Goal: Task Accomplishment & Management: Use online tool/utility

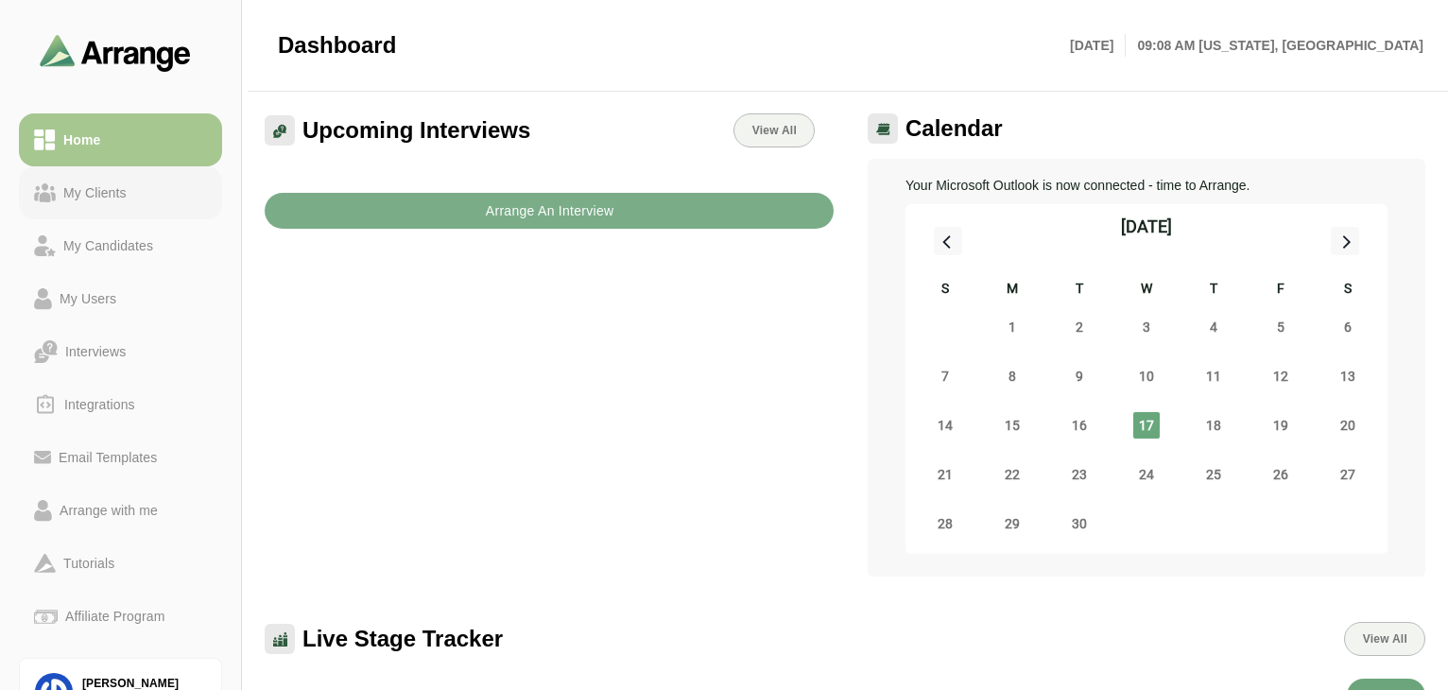
click at [98, 213] on link "My Clients" at bounding box center [120, 192] width 203 height 53
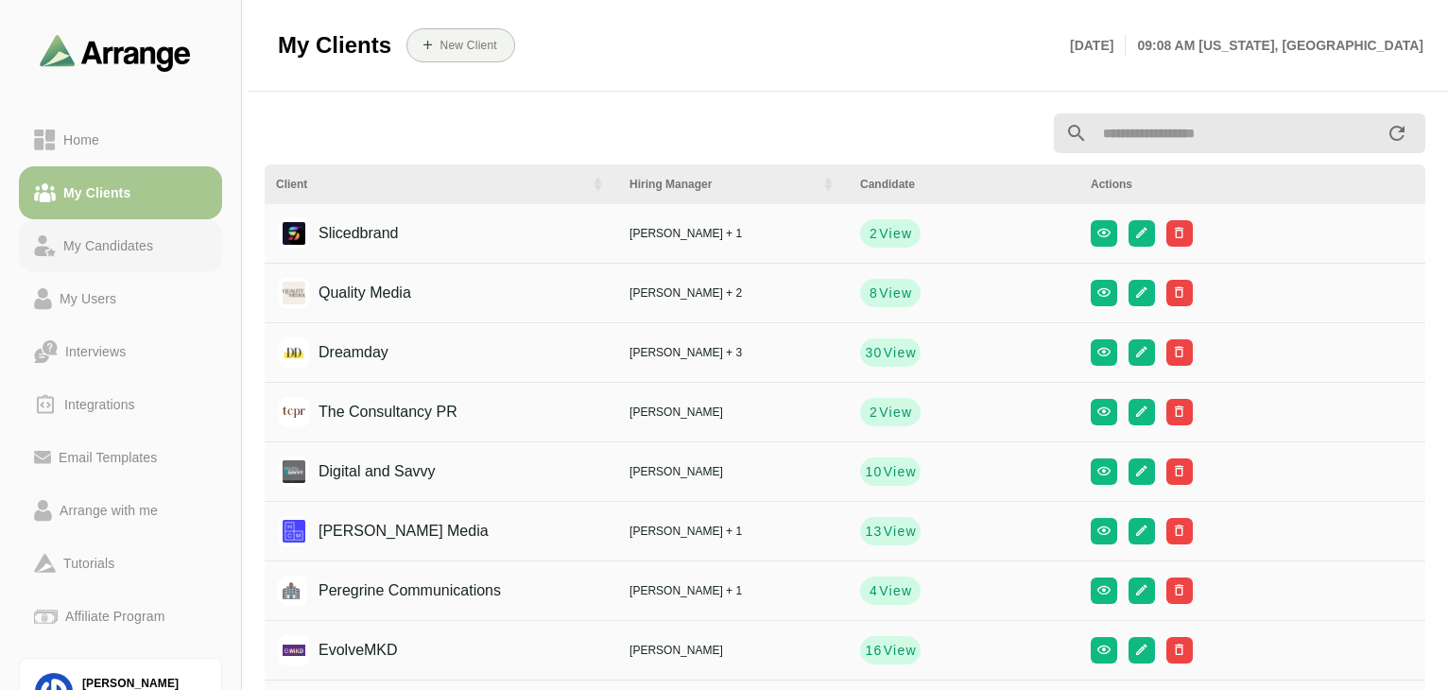
click at [155, 254] on div "My Candidates" at bounding box center [108, 245] width 105 height 23
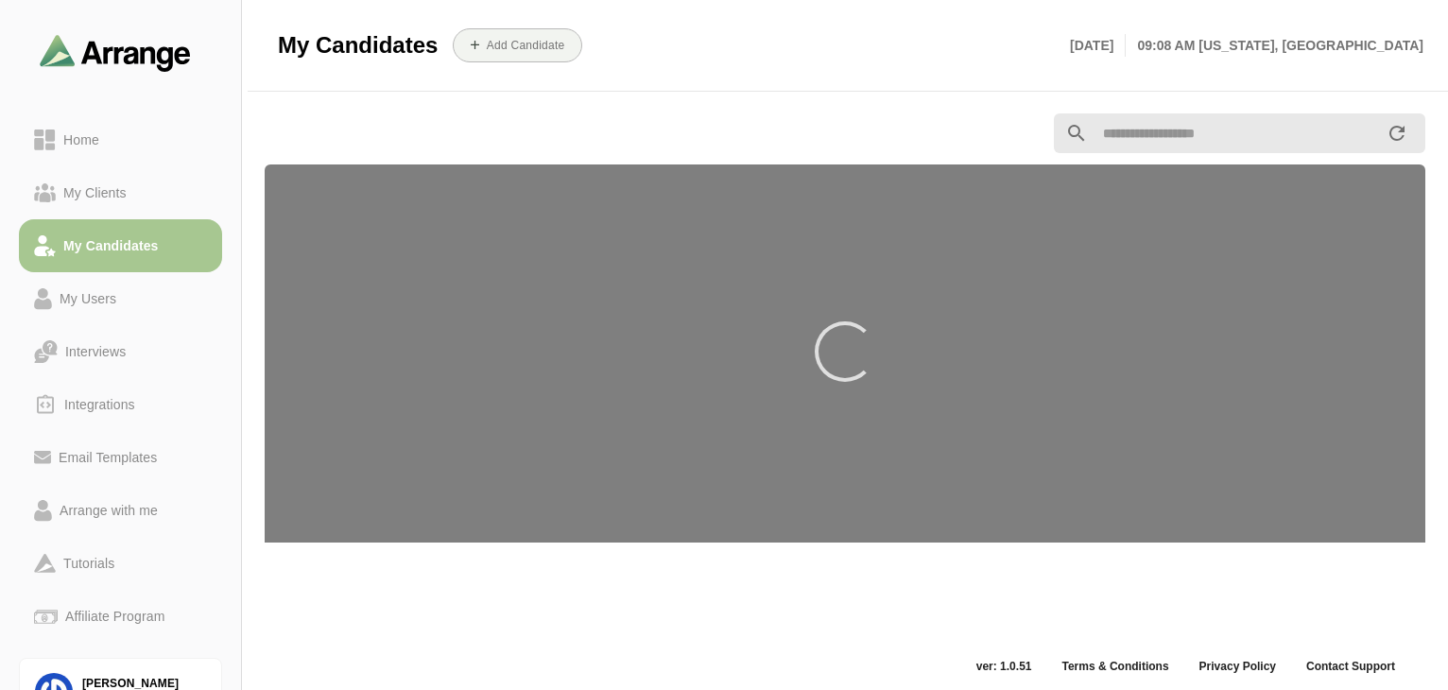
click at [1231, 138] on input "text" at bounding box center [1237, 133] width 298 height 40
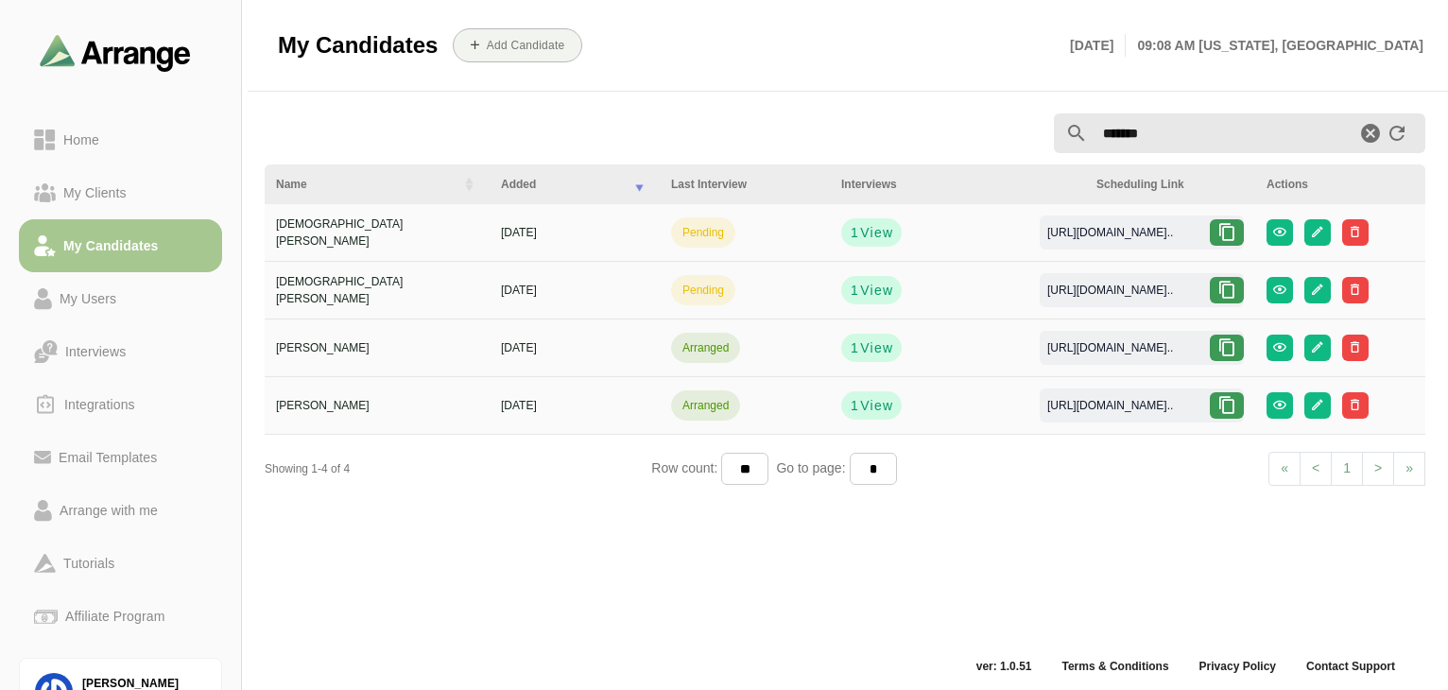
type input "*******"
click at [1221, 233] on icon at bounding box center [1227, 232] width 19 height 19
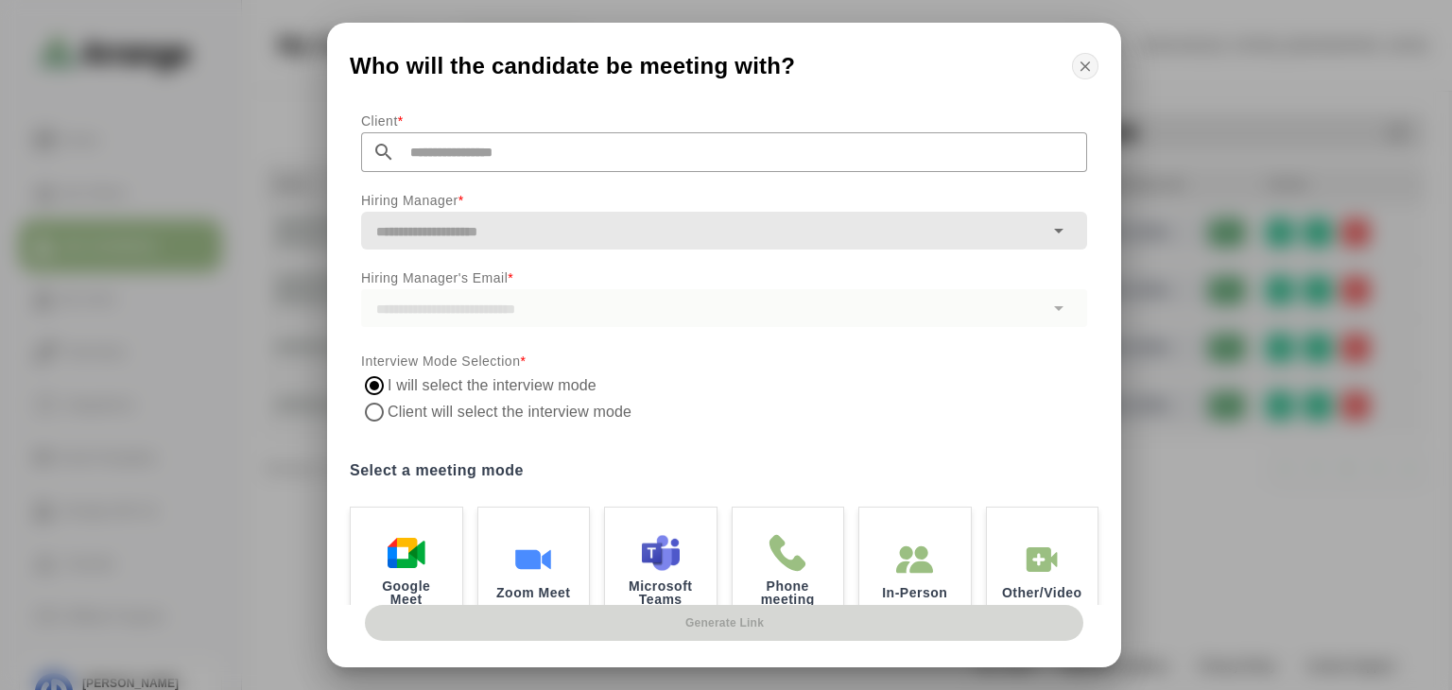
click at [1085, 74] on icon "button" at bounding box center [1085, 66] width 17 height 17
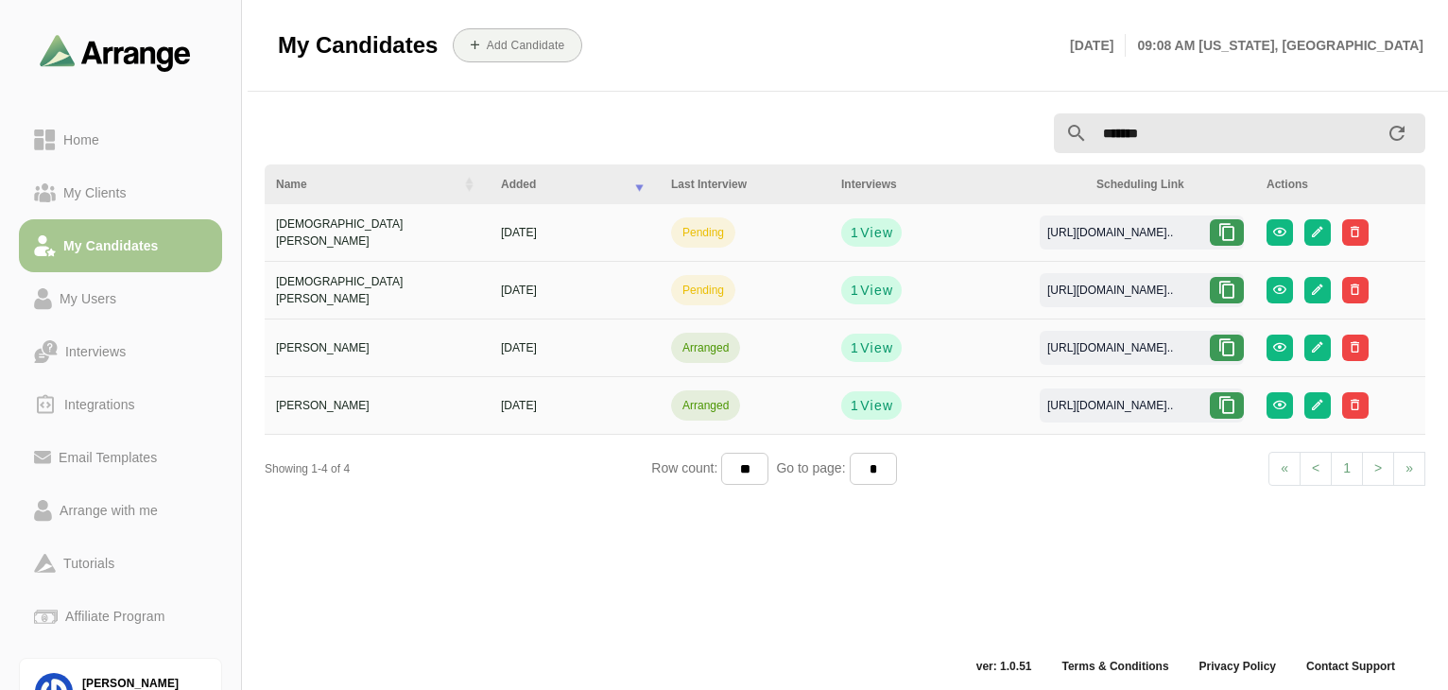
click at [1225, 298] on icon at bounding box center [1227, 290] width 19 height 19
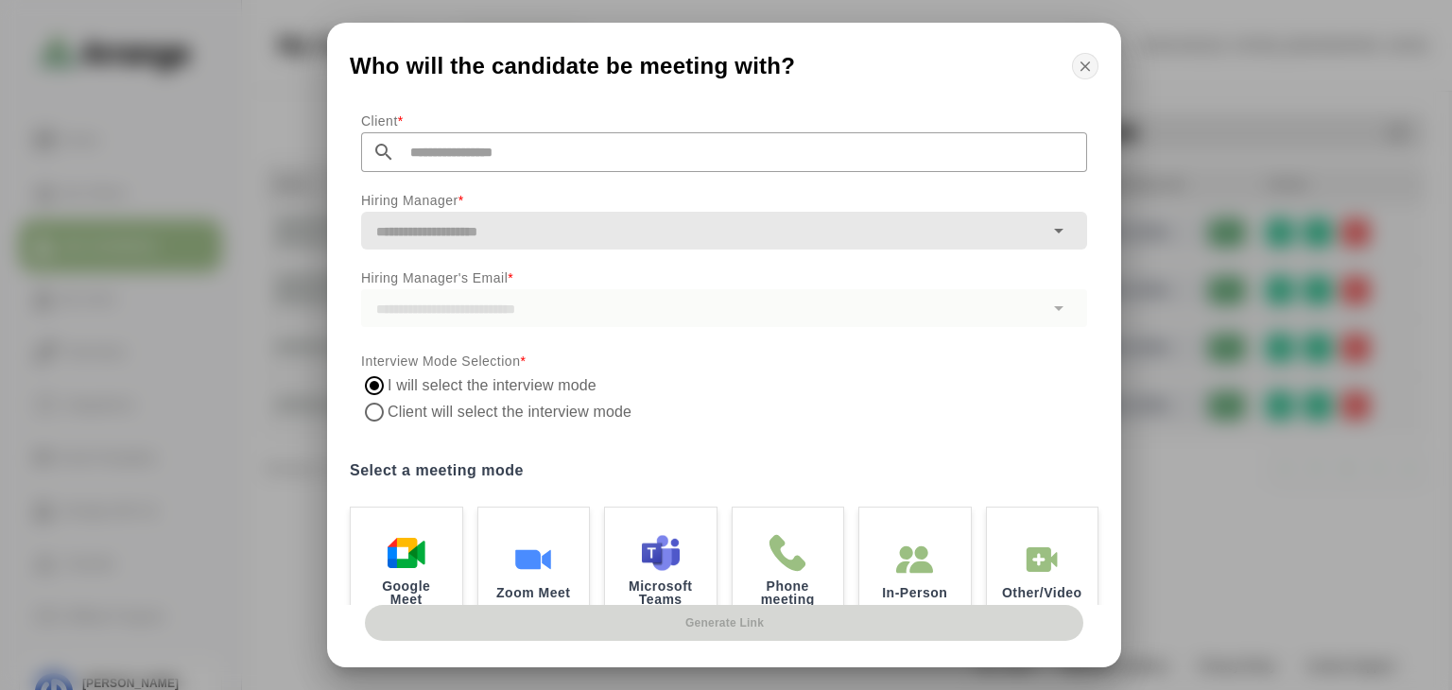
click at [1078, 72] on icon "button" at bounding box center [1085, 66] width 17 height 17
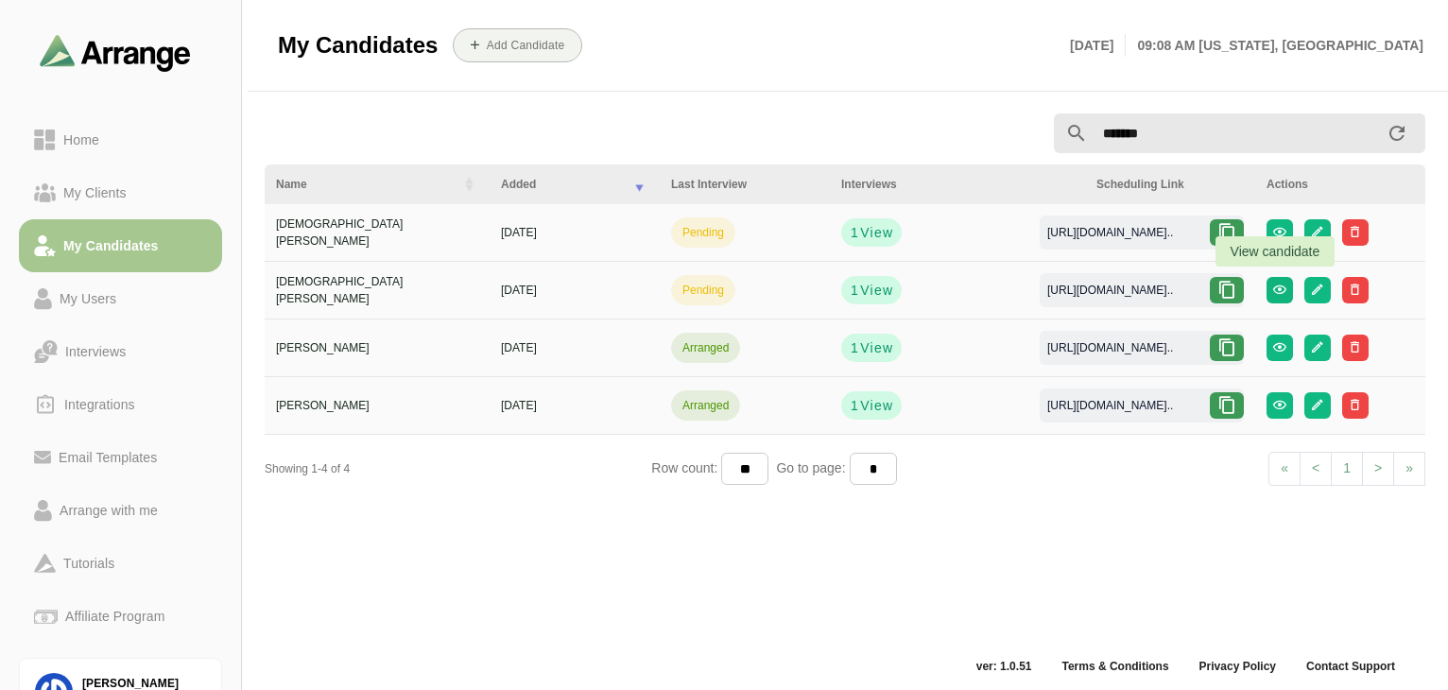
click at [1282, 283] on icon "button" at bounding box center [1279, 290] width 14 height 14
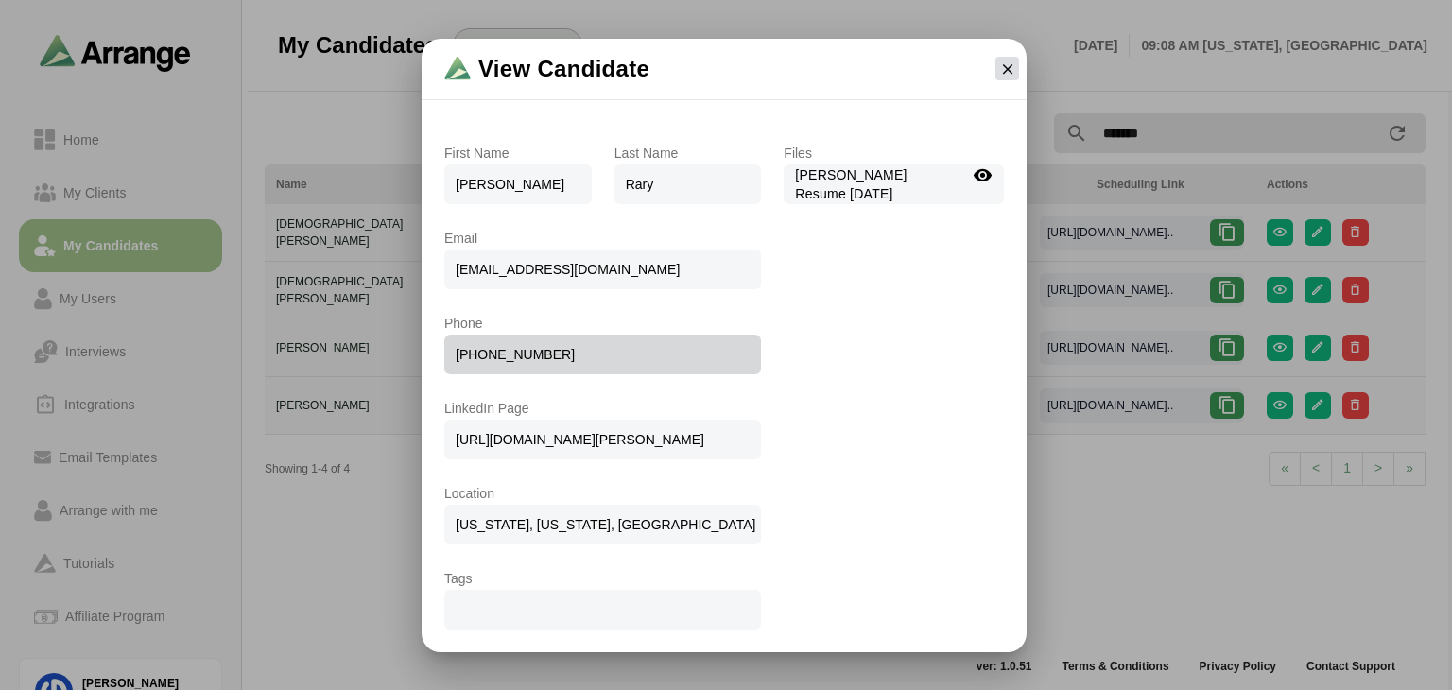
click at [1007, 70] on icon "button" at bounding box center [1007, 68] width 17 height 17
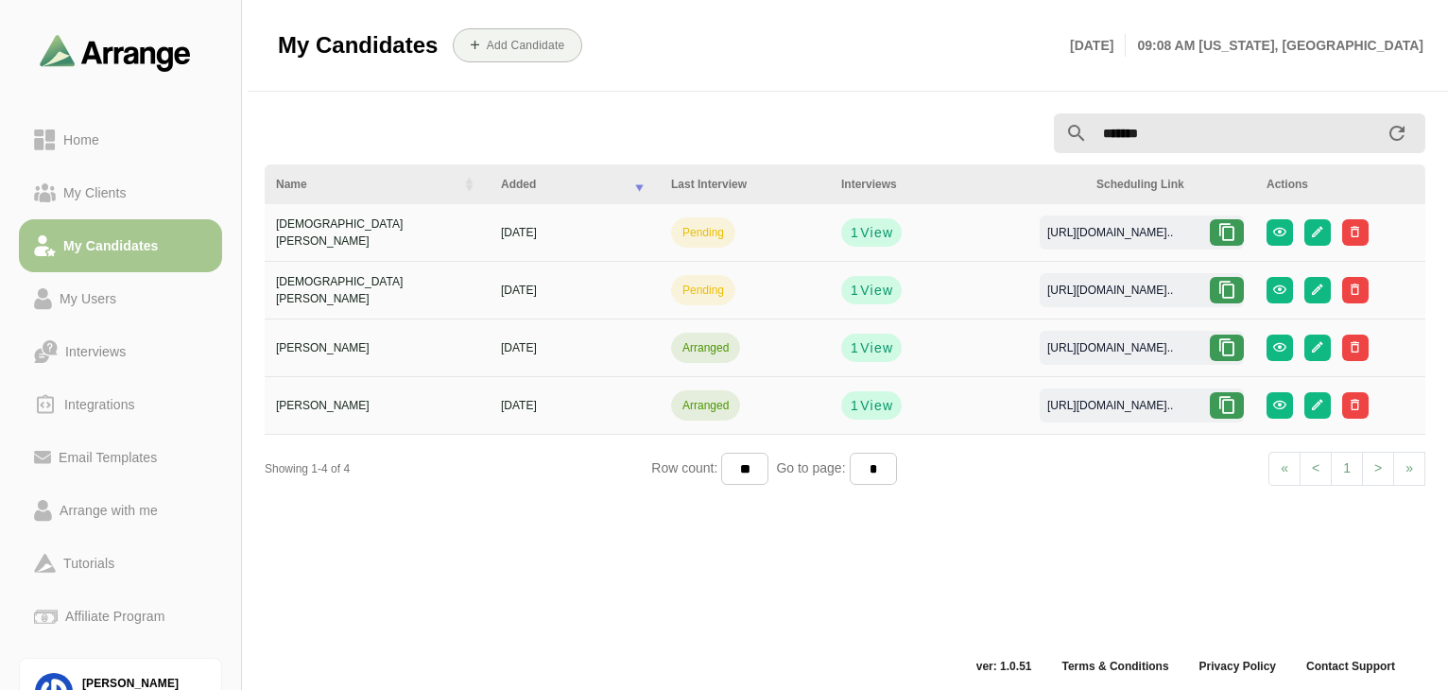
click at [1229, 234] on icon at bounding box center [1227, 232] width 19 height 19
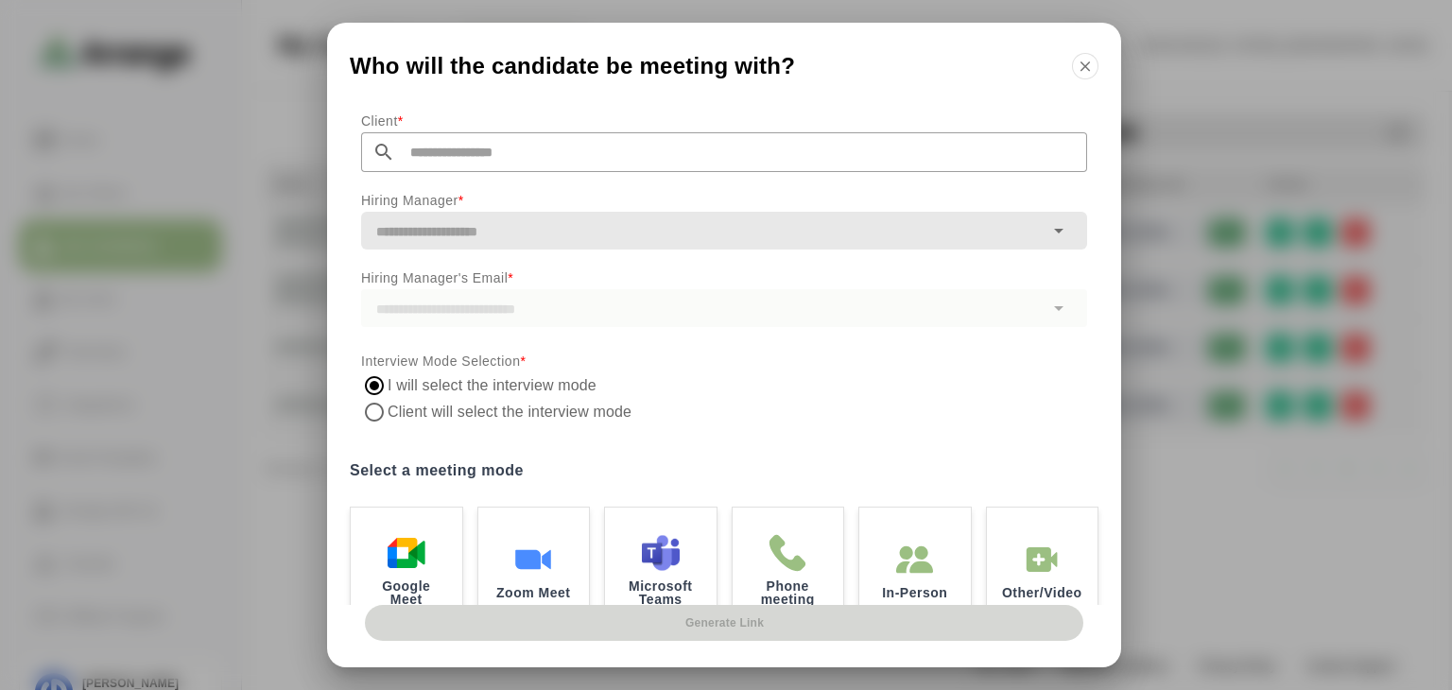
click at [556, 163] on input "text" at bounding box center [741, 152] width 692 height 40
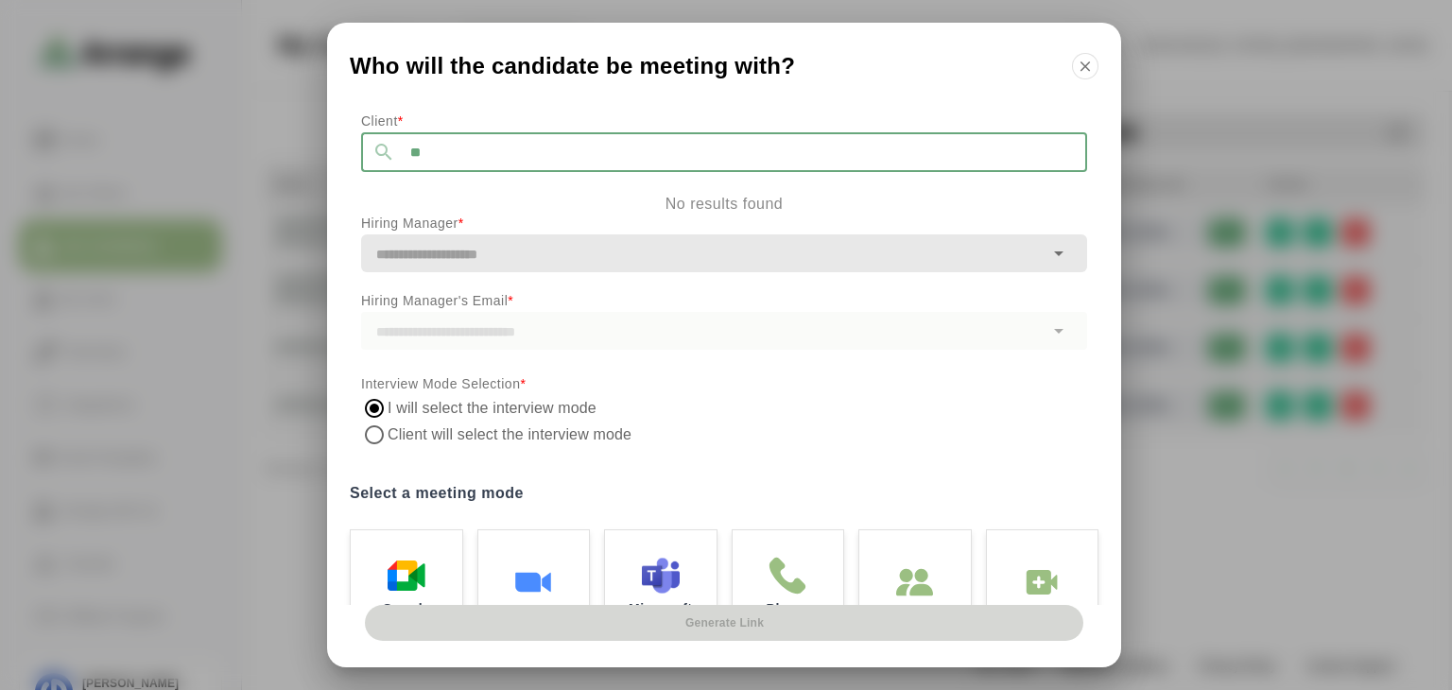
type input "*"
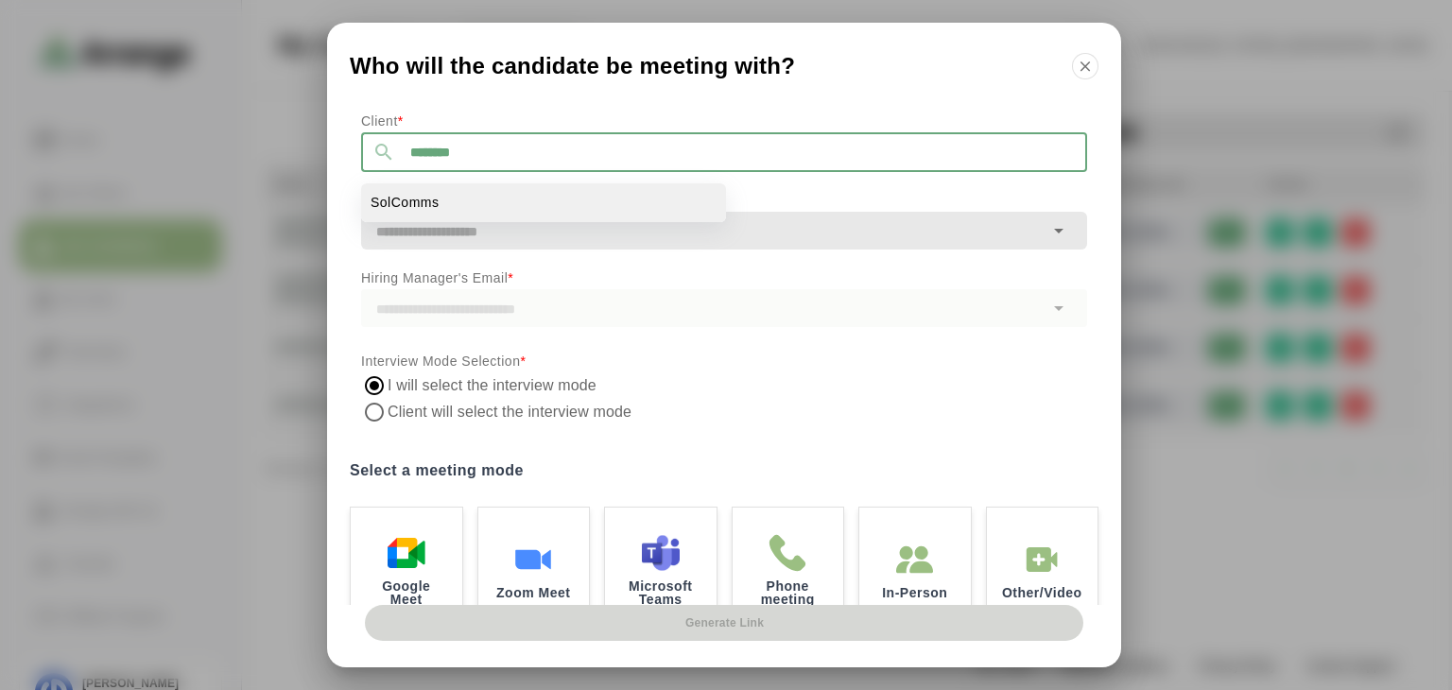
type input "********"
click at [504, 204] on li "SolComms" at bounding box center [543, 202] width 365 height 39
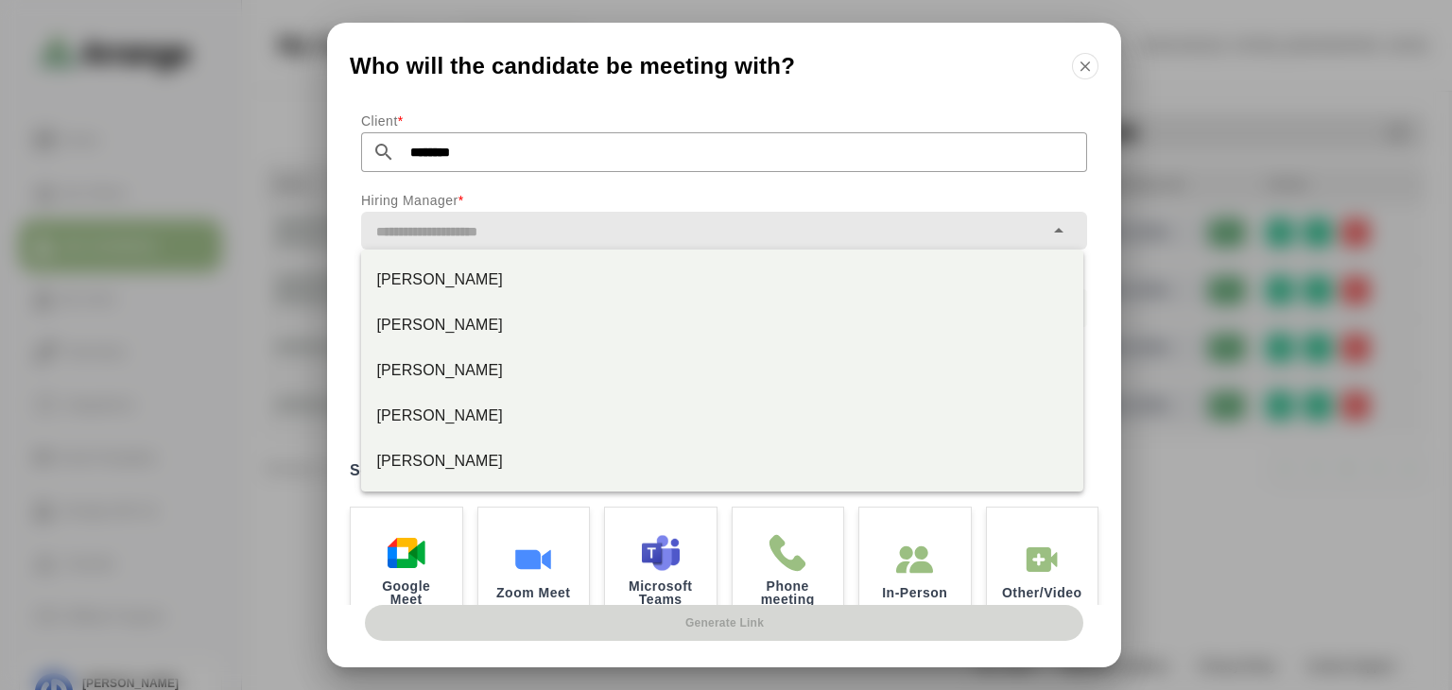
click at [514, 225] on input "text" at bounding box center [702, 231] width 683 height 26
click at [455, 315] on div "[PERSON_NAME]" at bounding box center [722, 325] width 692 height 23
type input "**********"
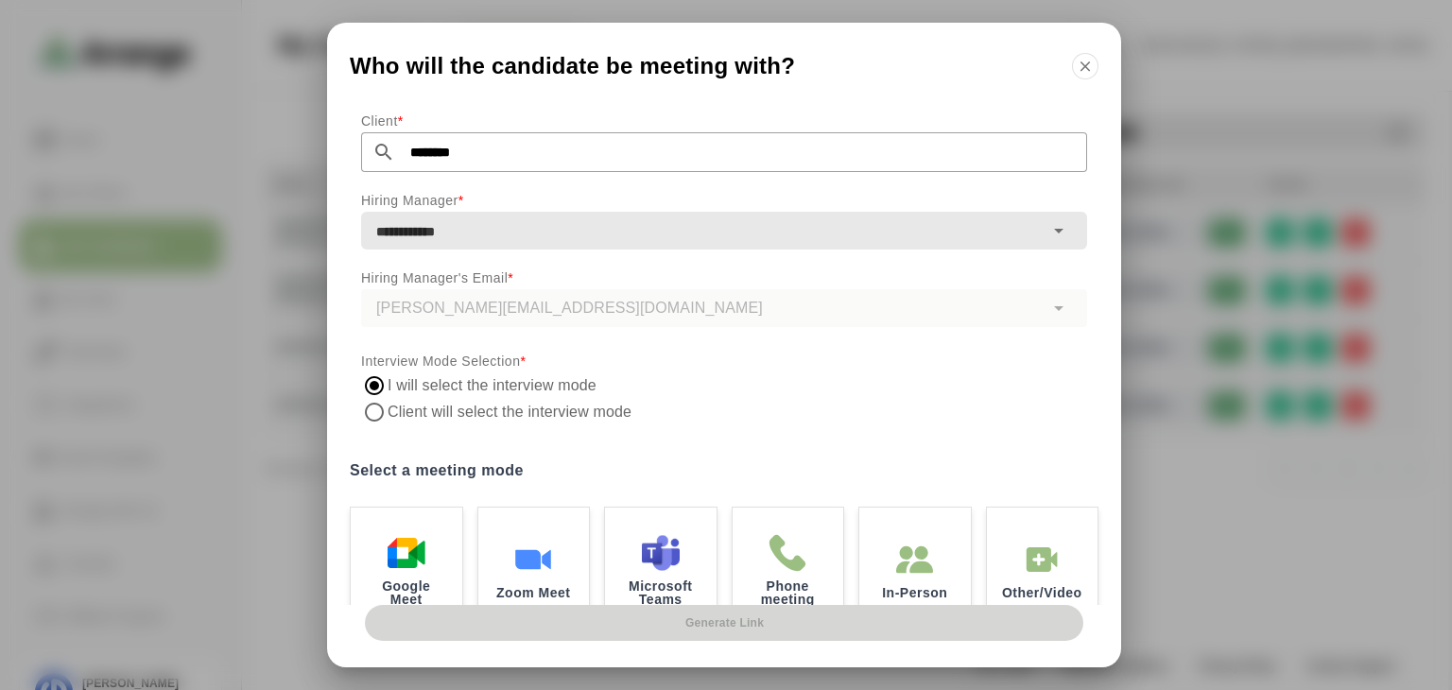
scroll to position [146, 0]
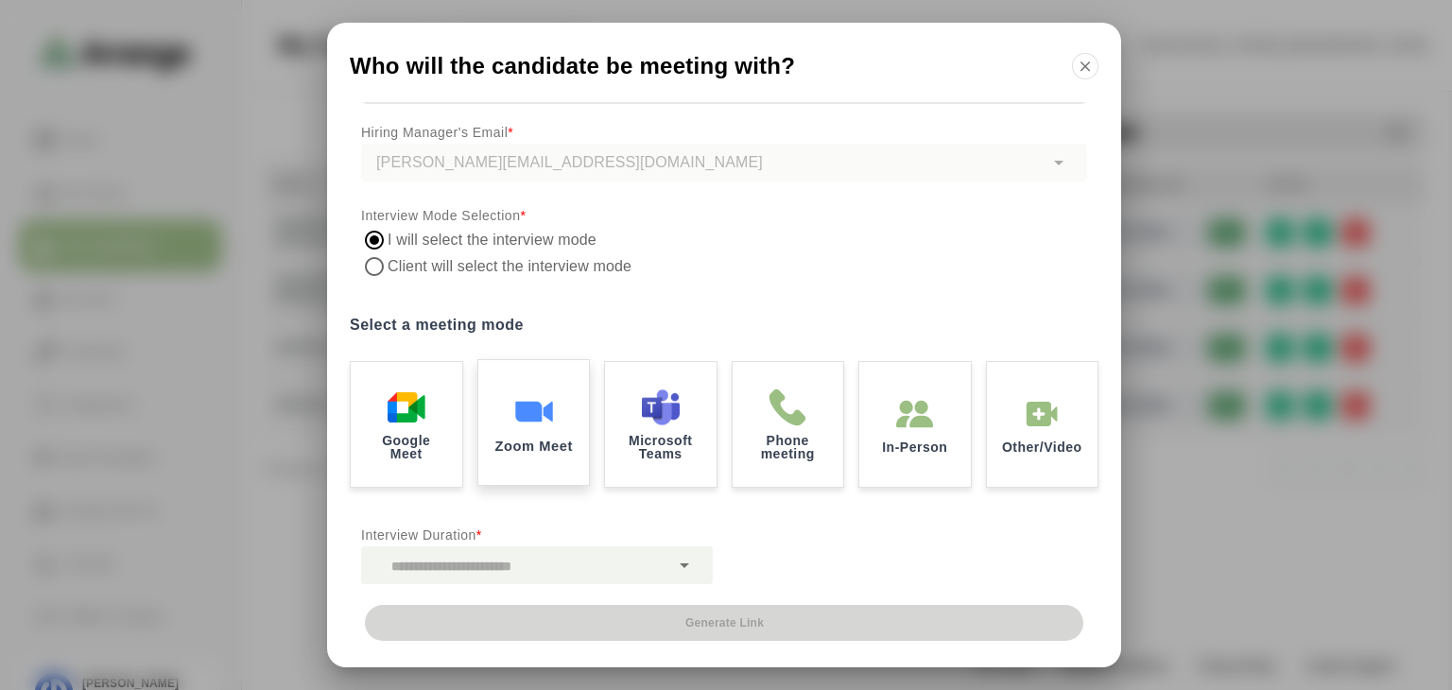
click at [549, 380] on div "Zoom Meet" at bounding box center [533, 422] width 116 height 131
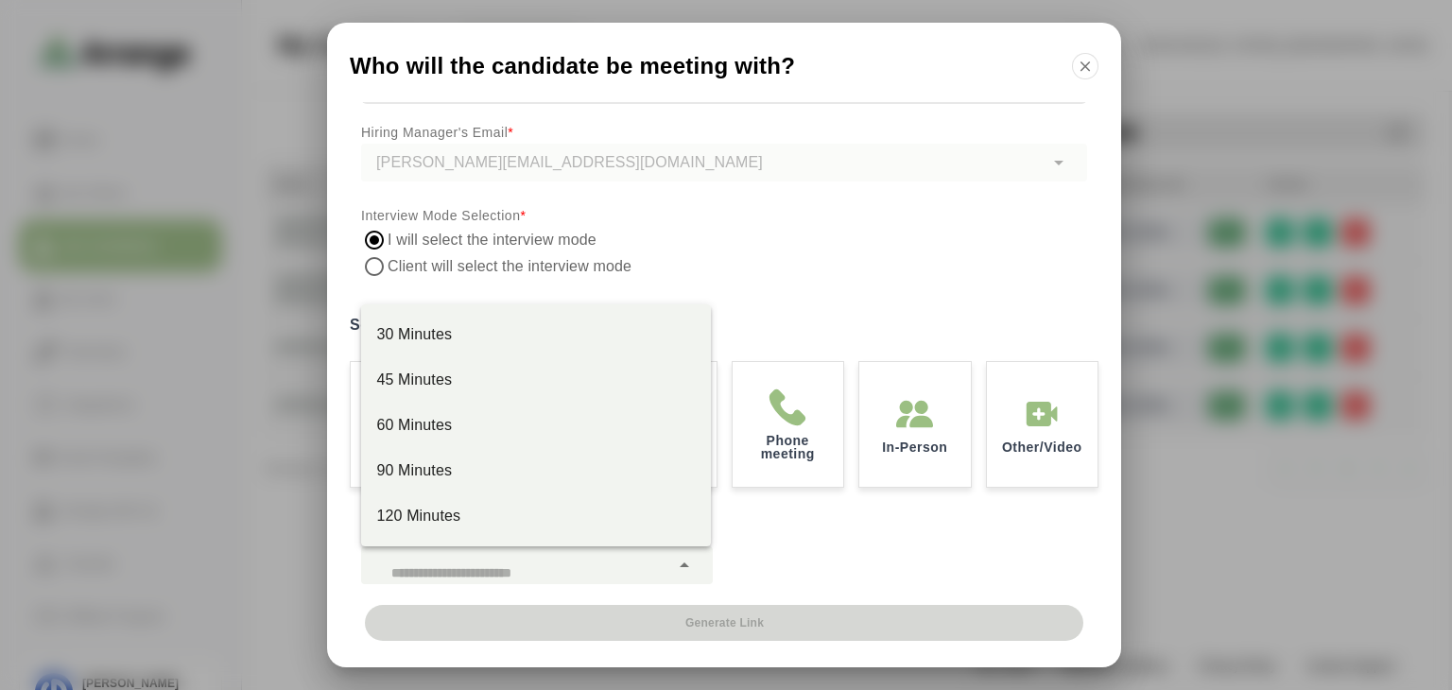
click at [681, 560] on icon at bounding box center [684, 565] width 23 height 23
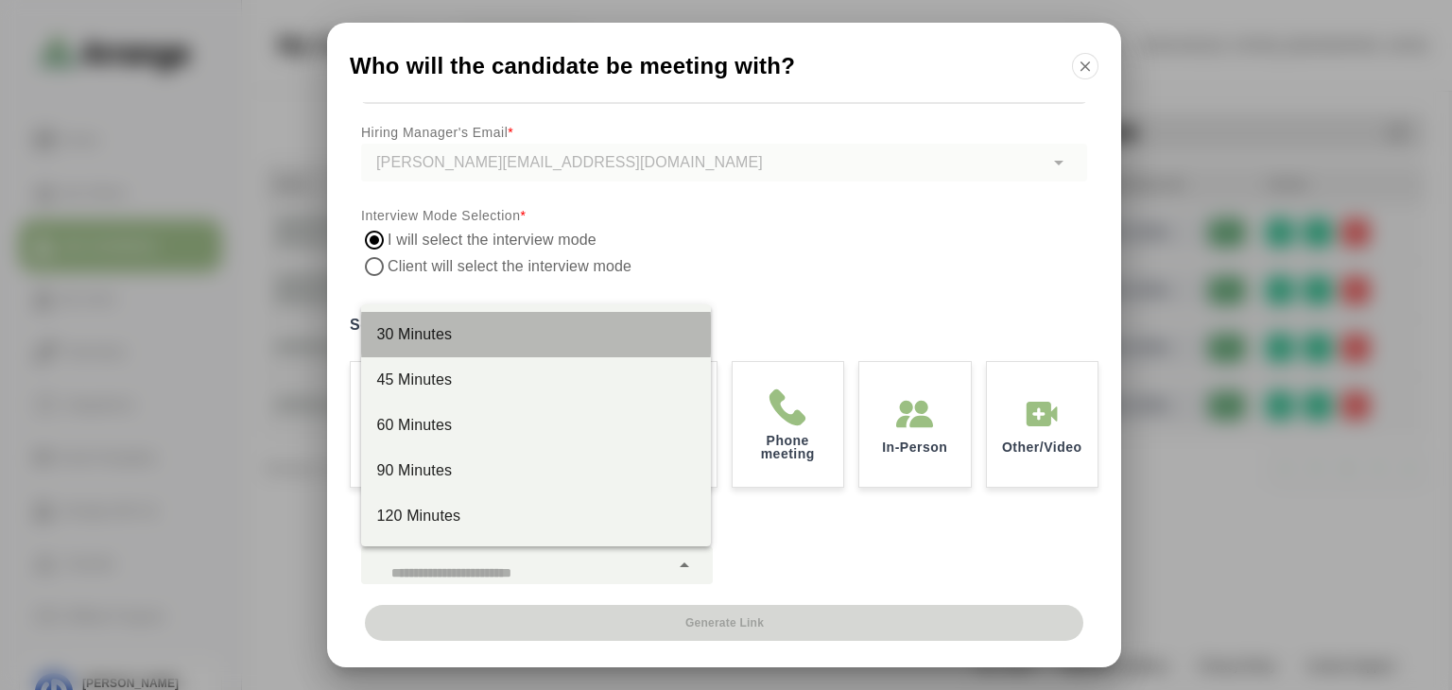
click at [527, 344] on div "30 Minutes" at bounding box center [536, 334] width 320 height 23
type input "**"
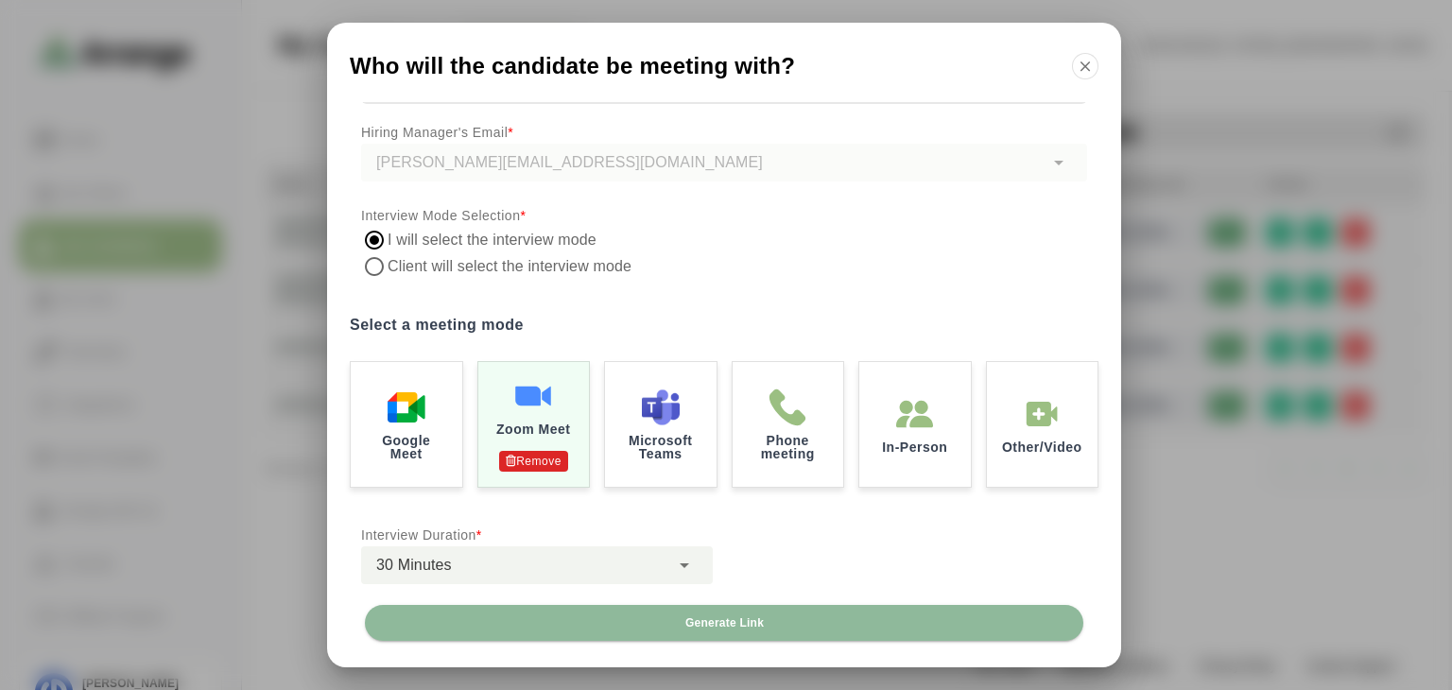
click at [710, 641] on div "Generate Link" at bounding box center [724, 636] width 794 height 62
click at [710, 626] on span "Generate Link" at bounding box center [723, 622] width 79 height 15
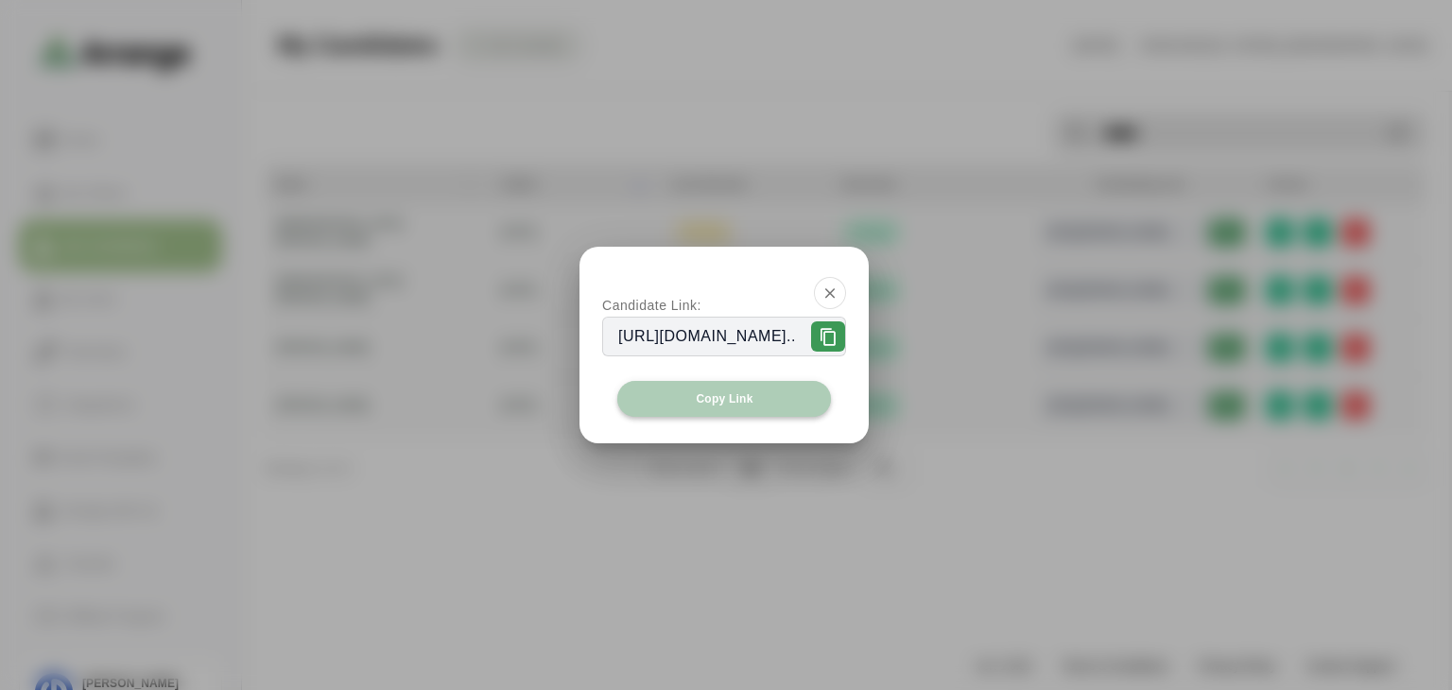
click at [771, 412] on button "Copy Link" at bounding box center [724, 399] width 214 height 36
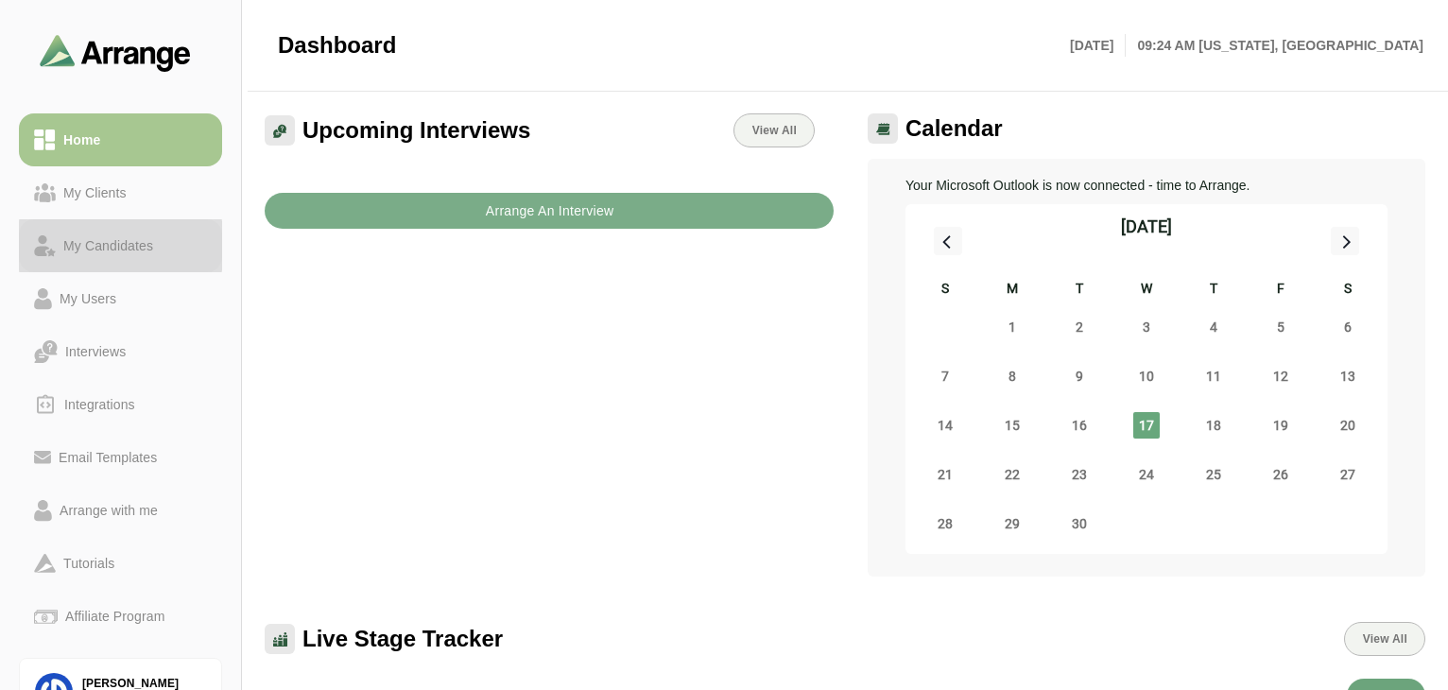
click at [119, 251] on div "My Candidates" at bounding box center [108, 245] width 105 height 23
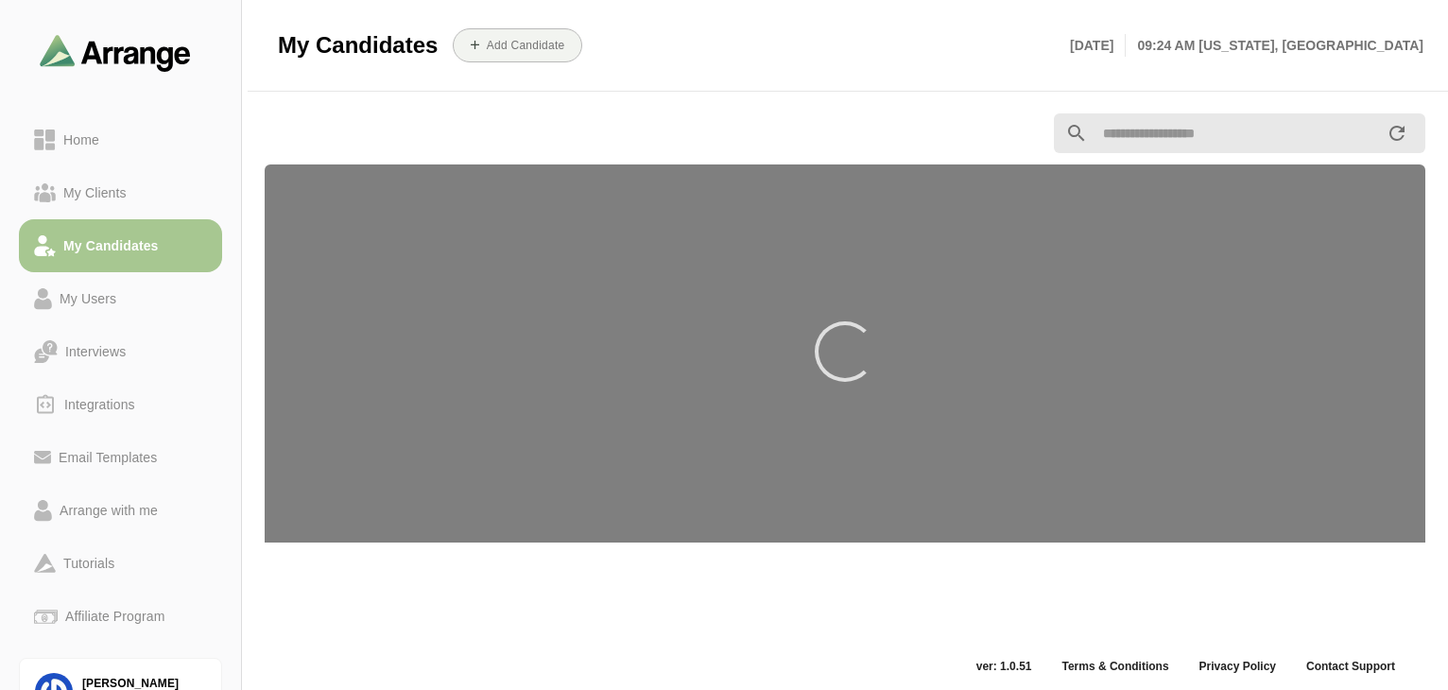
click at [1182, 137] on input "text" at bounding box center [1237, 133] width 298 height 40
type input "******"
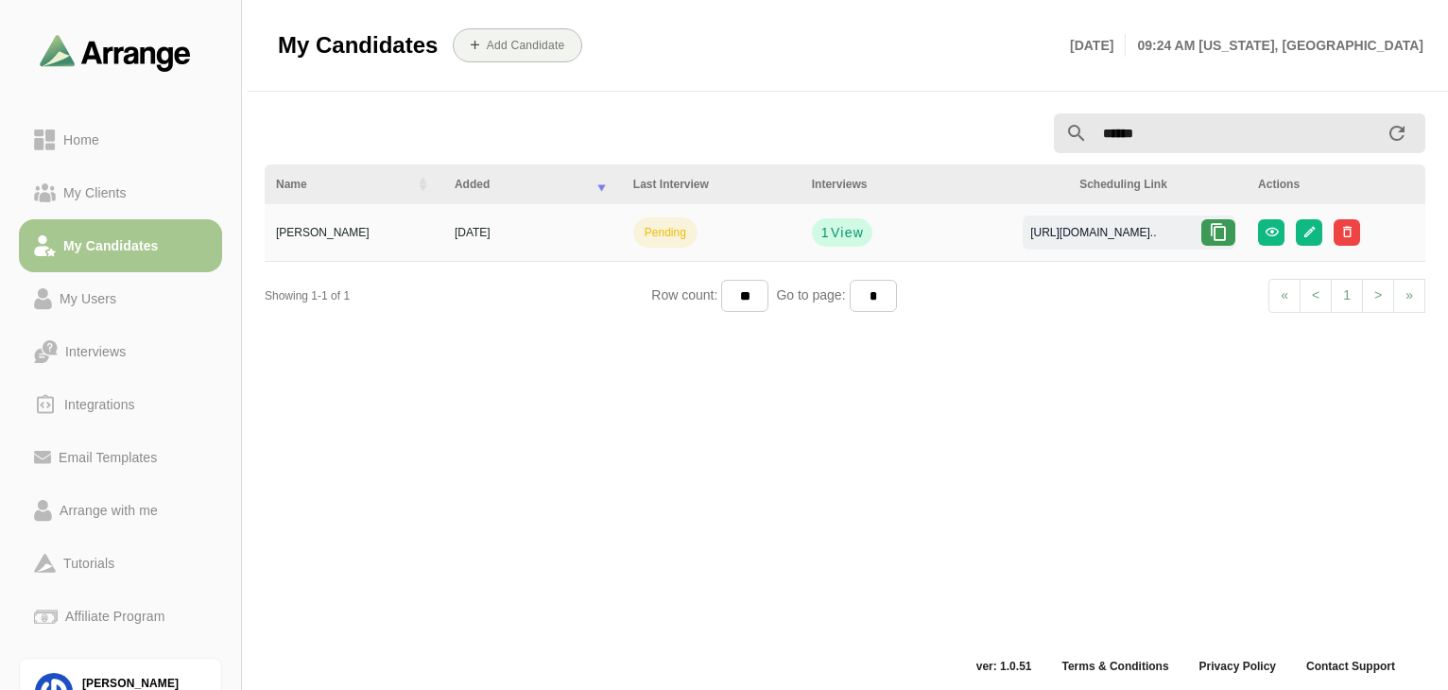
click at [1221, 230] on icon at bounding box center [1218, 232] width 19 height 19
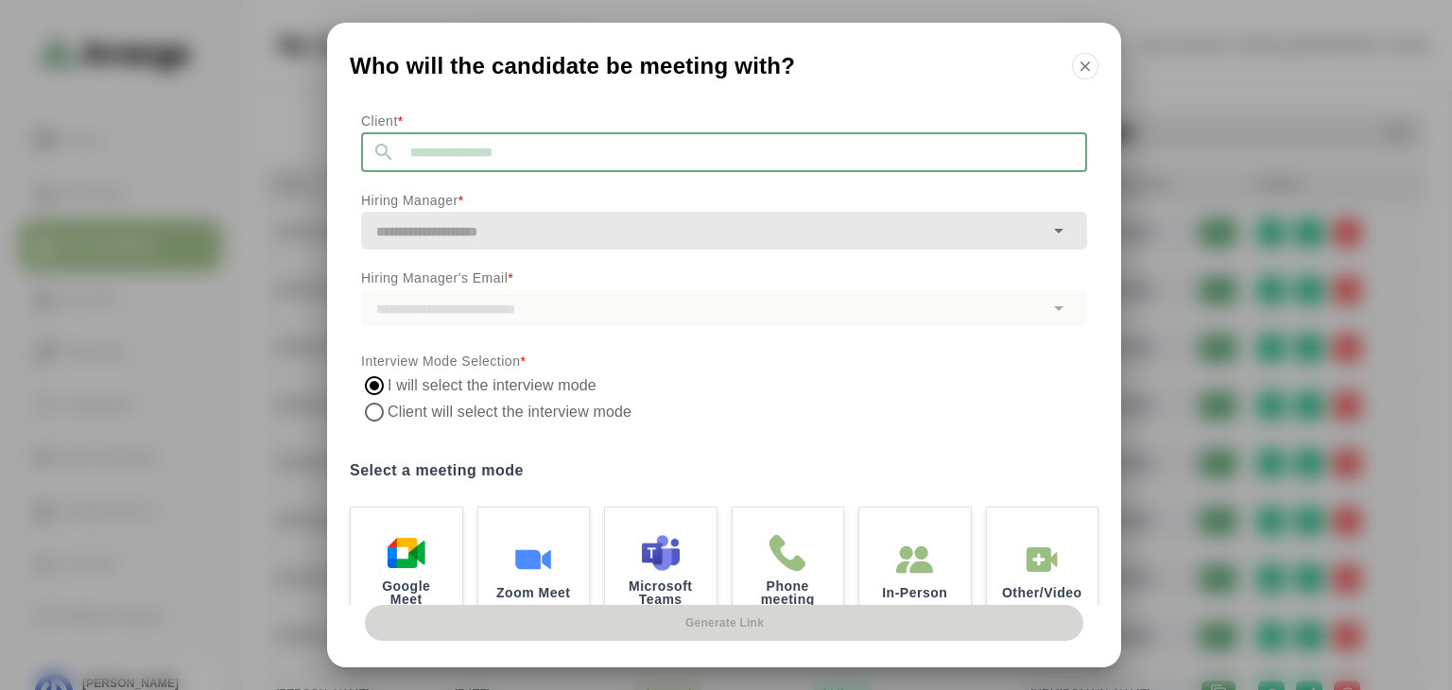
click at [557, 162] on input "text" at bounding box center [741, 152] width 692 height 40
type input "********"
click at [503, 194] on li "SolComms" at bounding box center [543, 202] width 365 height 39
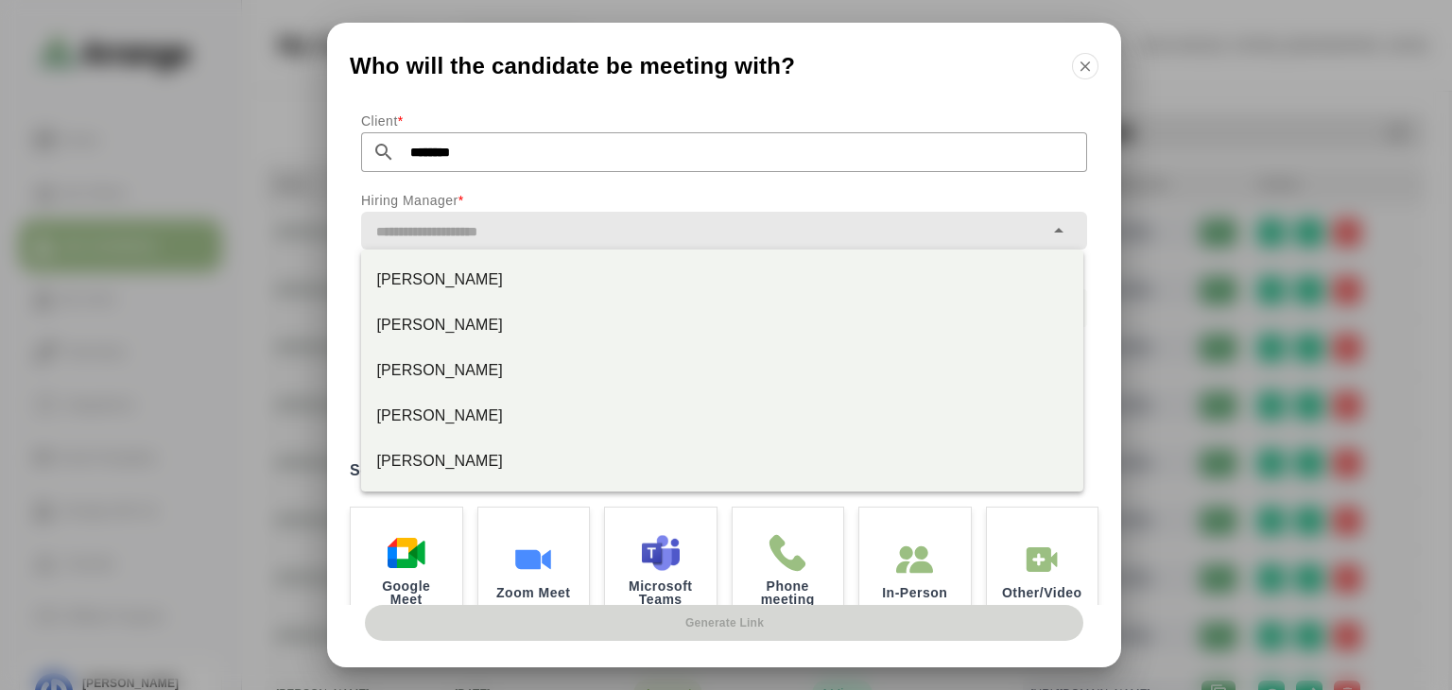
click at [503, 225] on input "text" at bounding box center [702, 231] width 683 height 26
click at [461, 319] on div "[PERSON_NAME]" at bounding box center [722, 325] width 692 height 23
type input "**********"
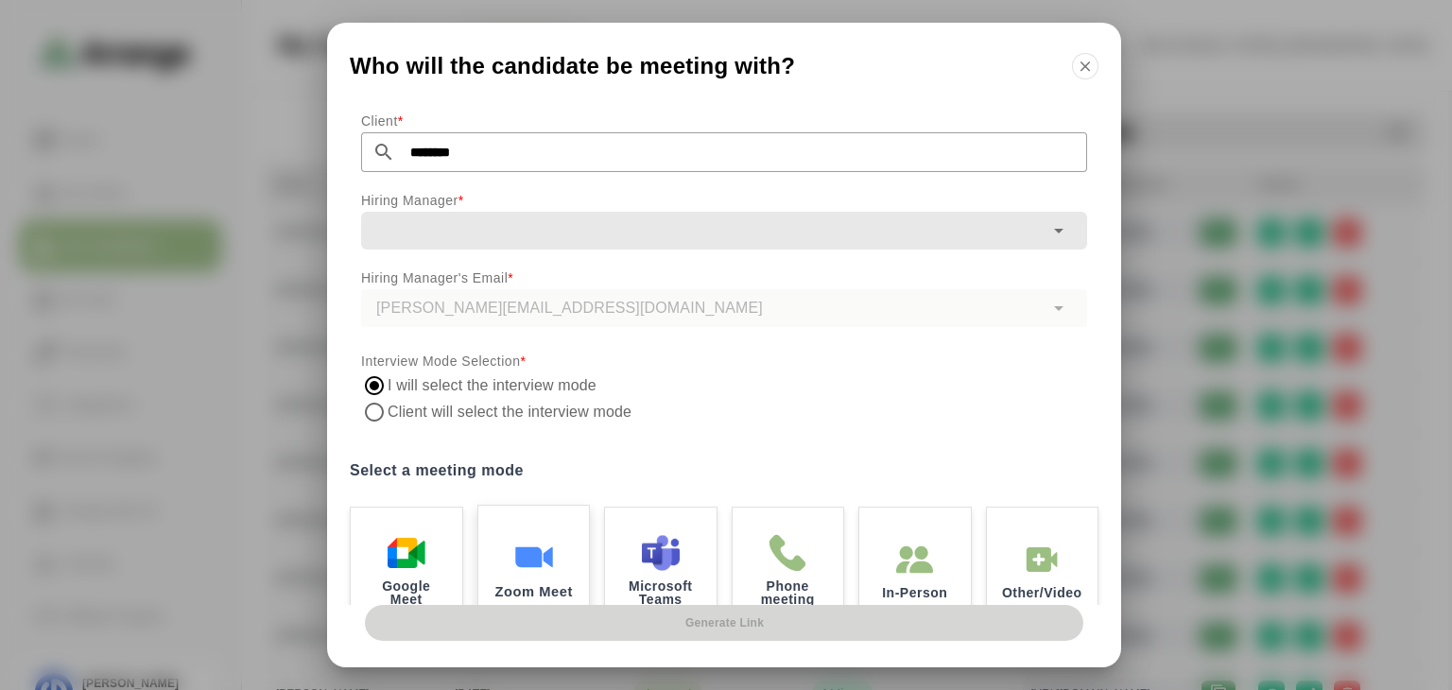
click at [560, 532] on div "Zoom Meet" at bounding box center [533, 568] width 116 height 131
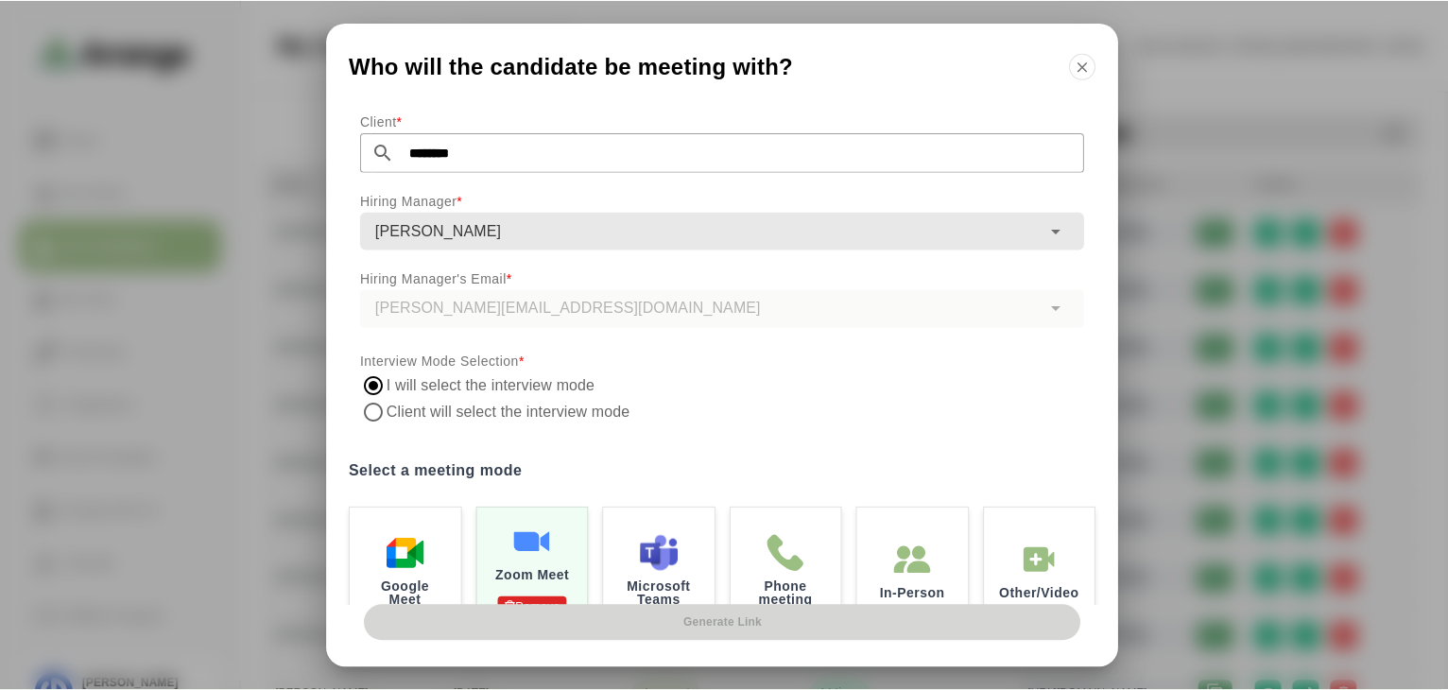
scroll to position [146, 0]
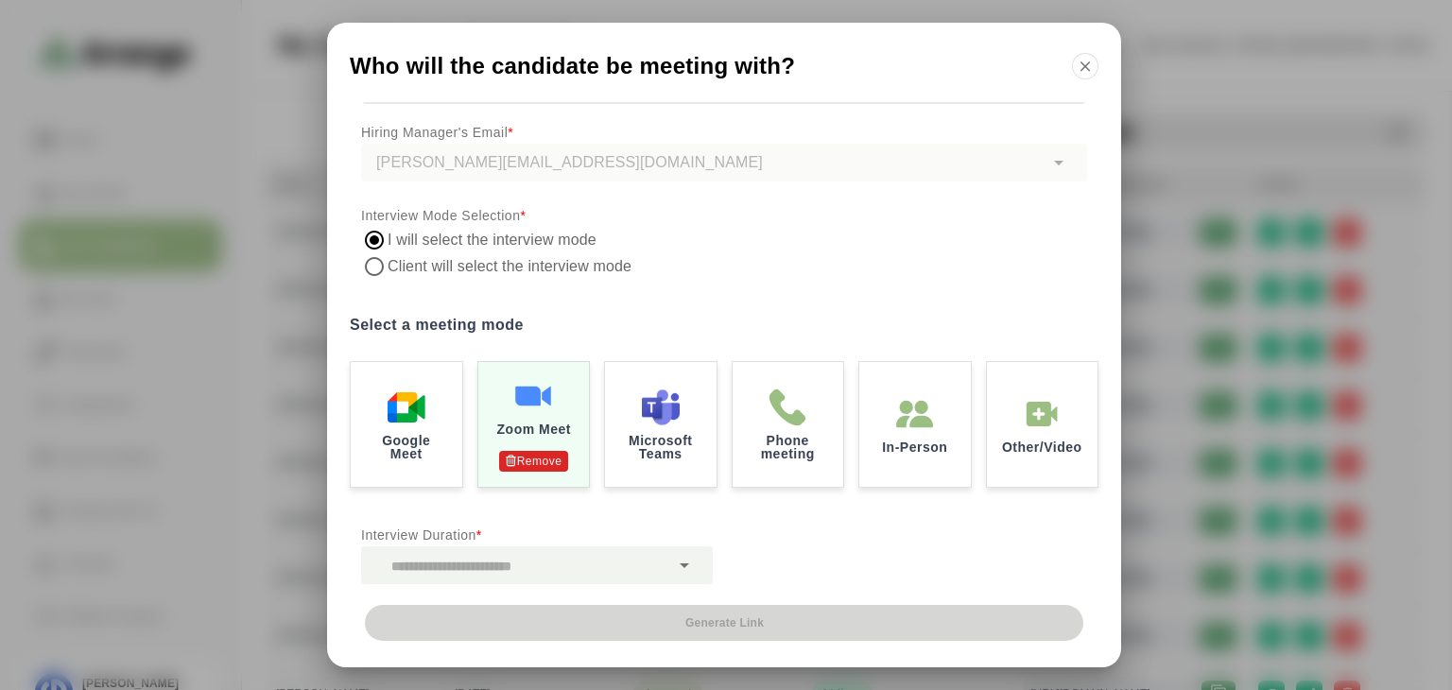
click at [633, 584] on div "Interview Duration *" at bounding box center [537, 553] width 374 height 83
click at [632, 576] on div at bounding box center [515, 565] width 308 height 38
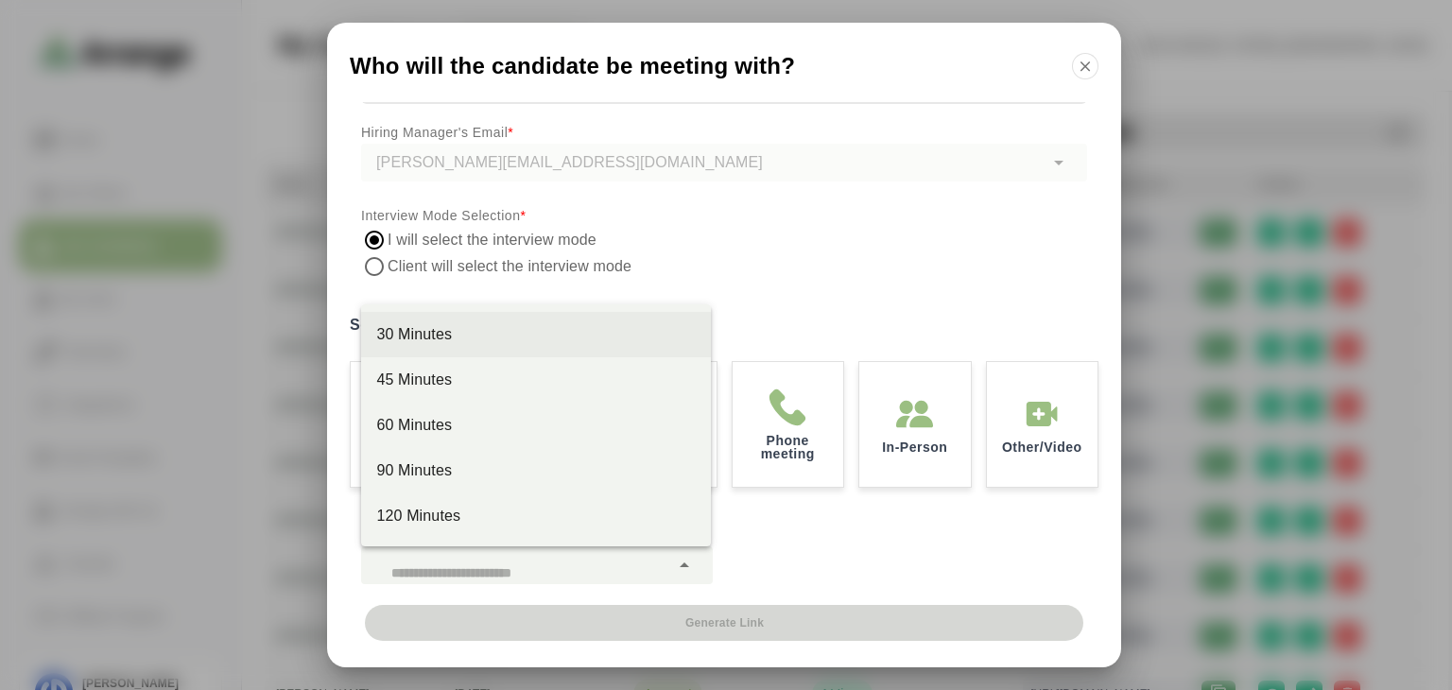
click at [465, 330] on div "30 Minutes" at bounding box center [536, 334] width 320 height 23
type input "**"
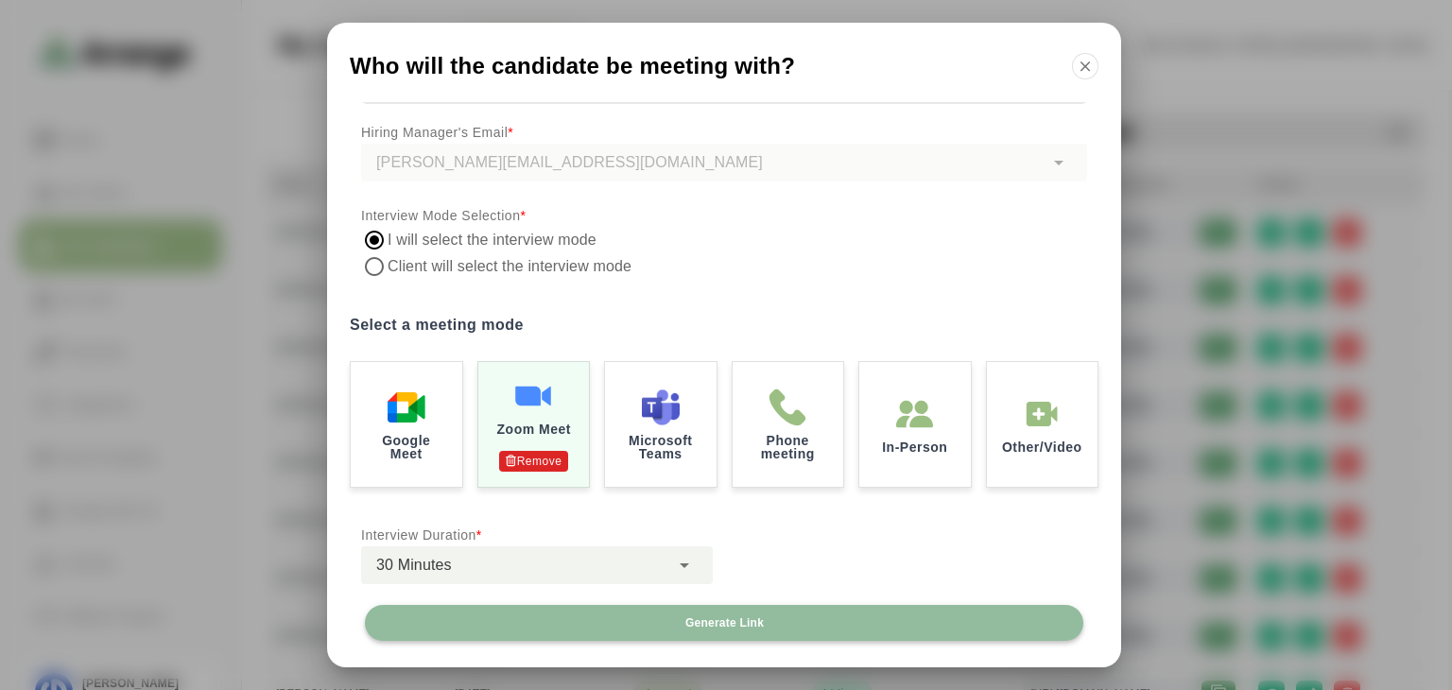
click at [786, 626] on button "Generate Link" at bounding box center [724, 623] width 718 height 36
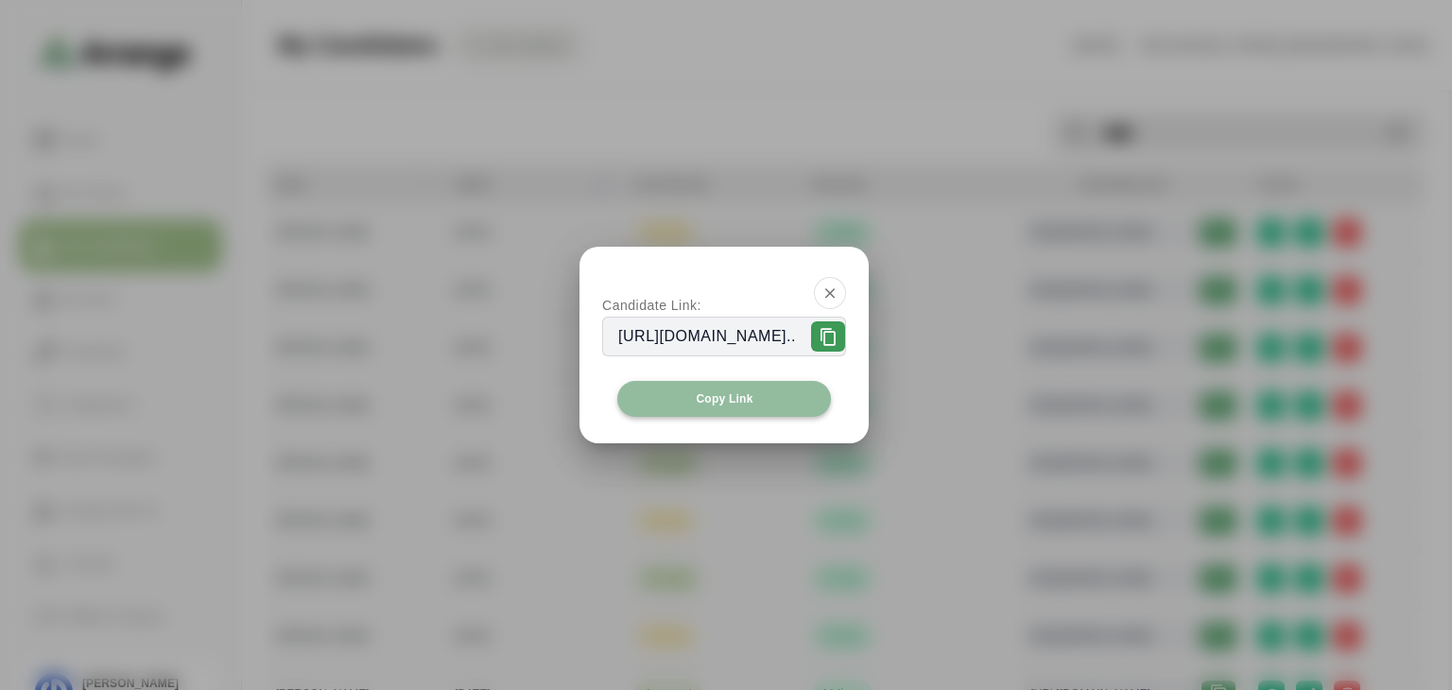
click at [779, 403] on button "Copy Link" at bounding box center [724, 399] width 214 height 36
click at [838, 296] on icon "button" at bounding box center [829, 293] width 17 height 17
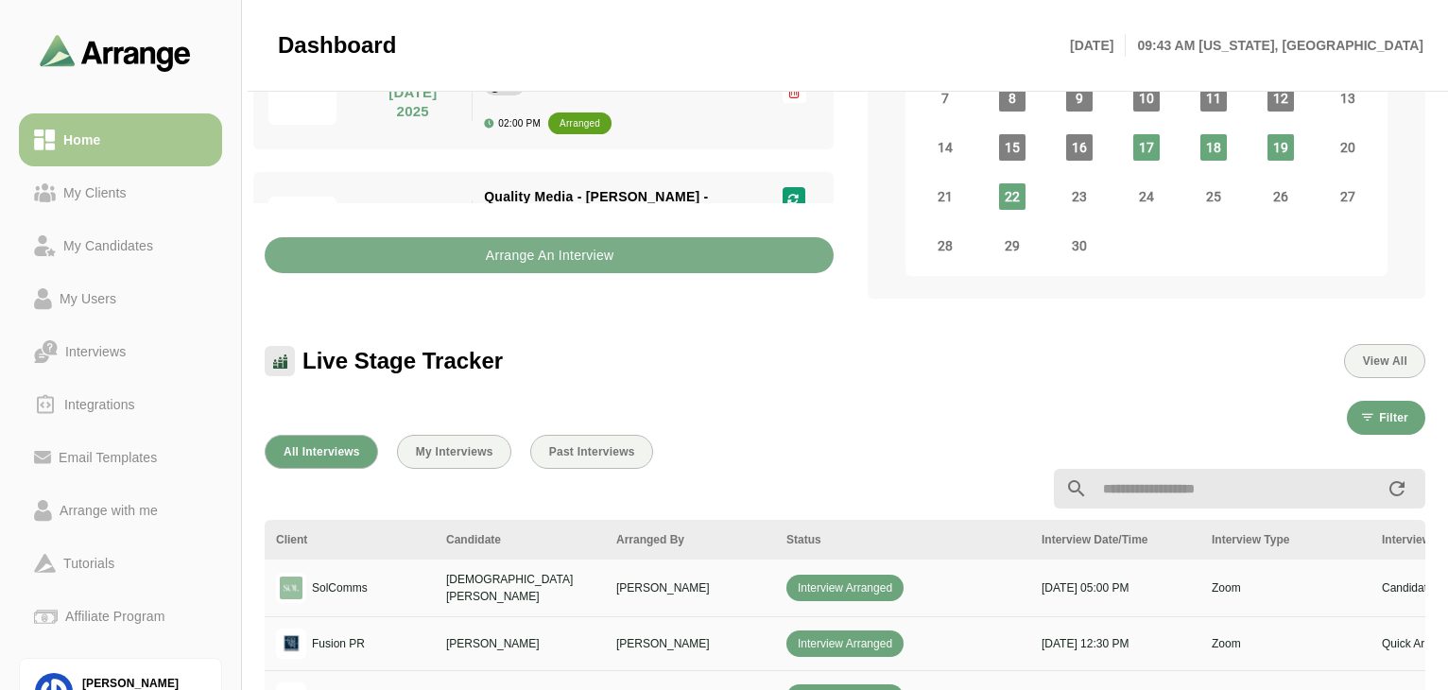
scroll to position [439, 0]
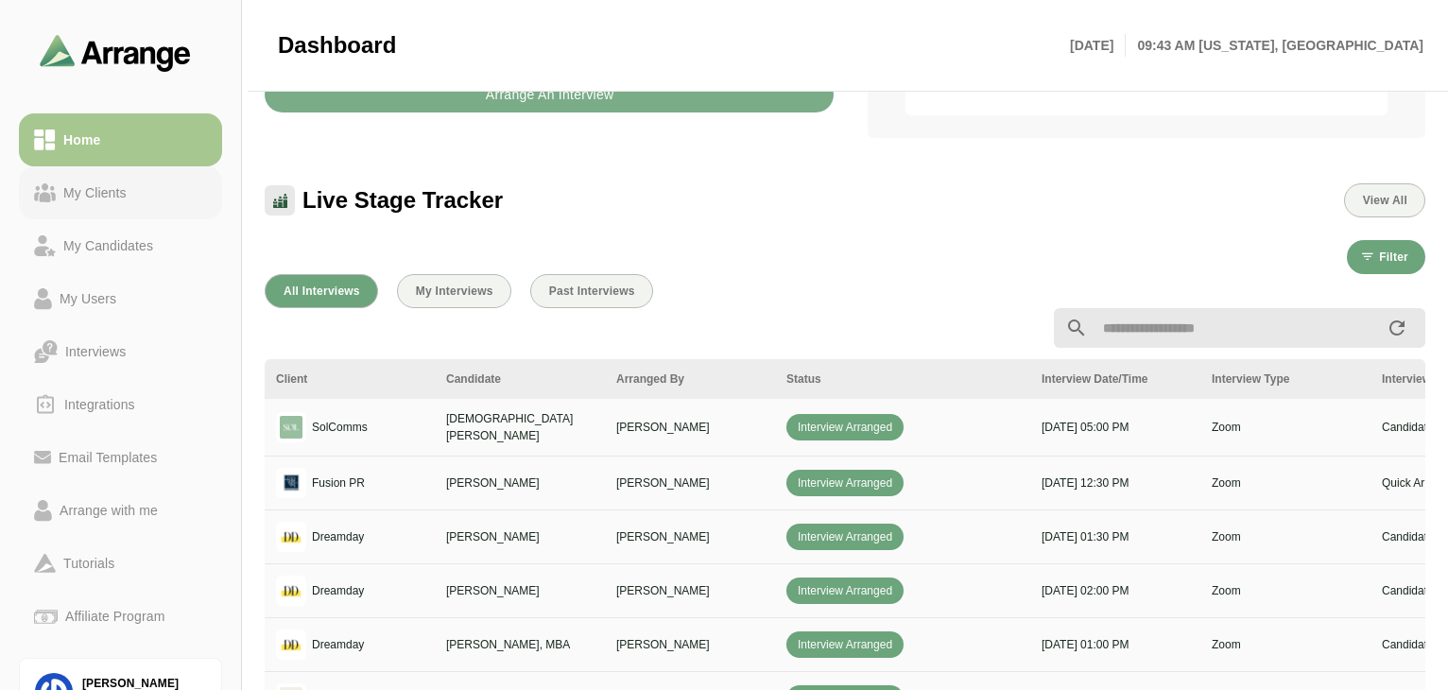
click at [113, 184] on div "My Clients" at bounding box center [95, 192] width 78 height 23
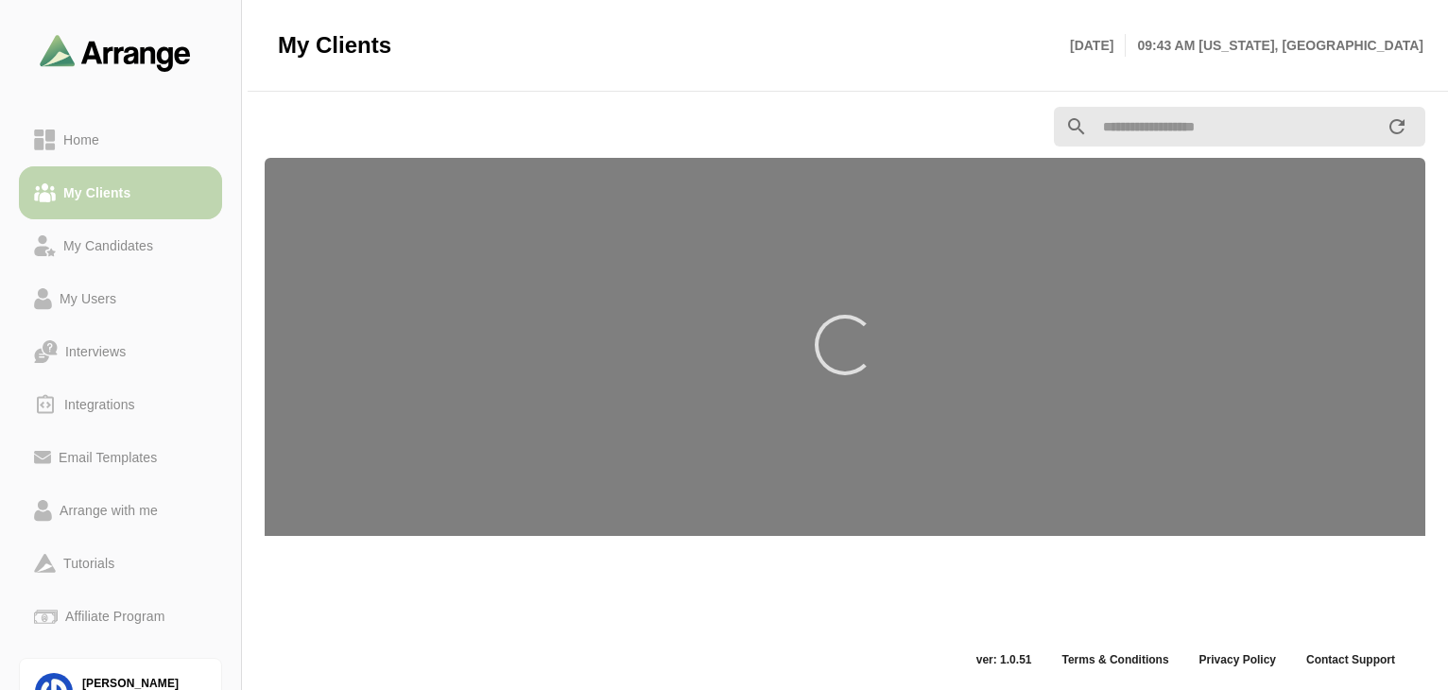
scroll to position [7, 0]
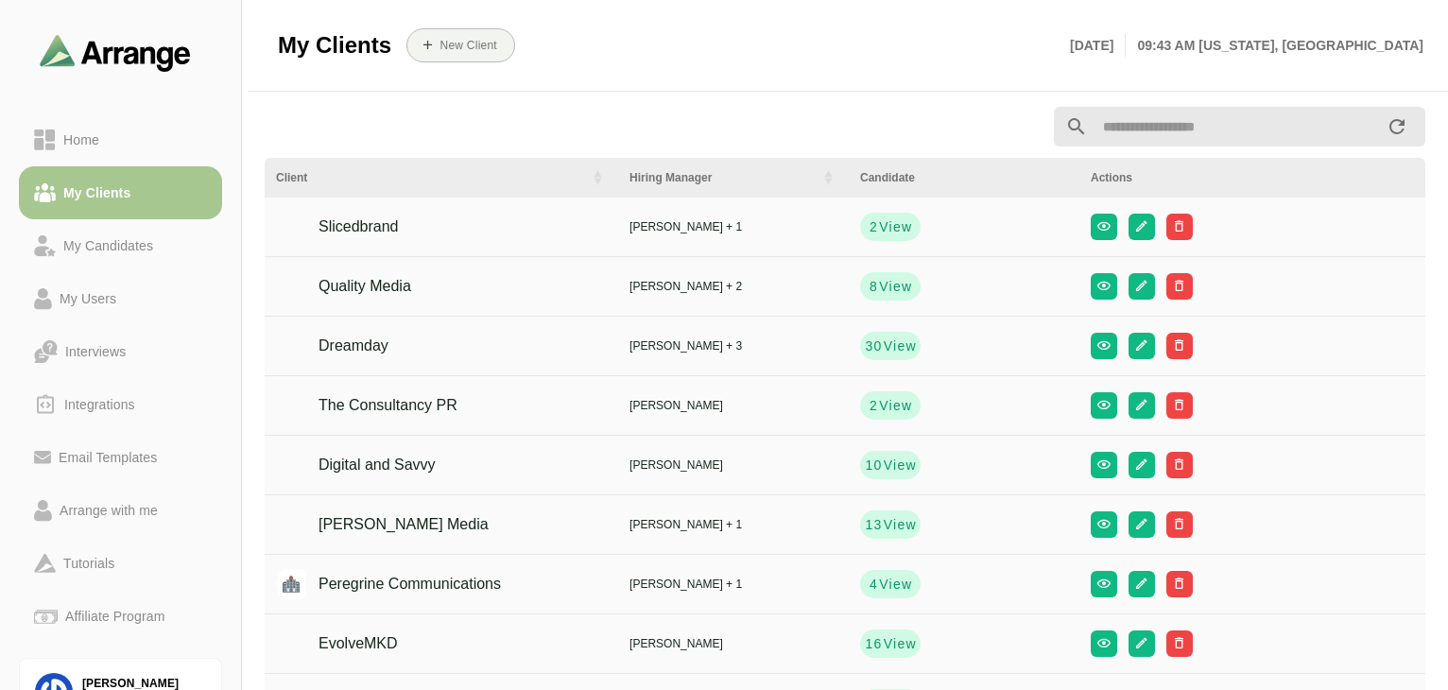
click at [1164, 257] on td at bounding box center [1253, 287] width 346 height 60
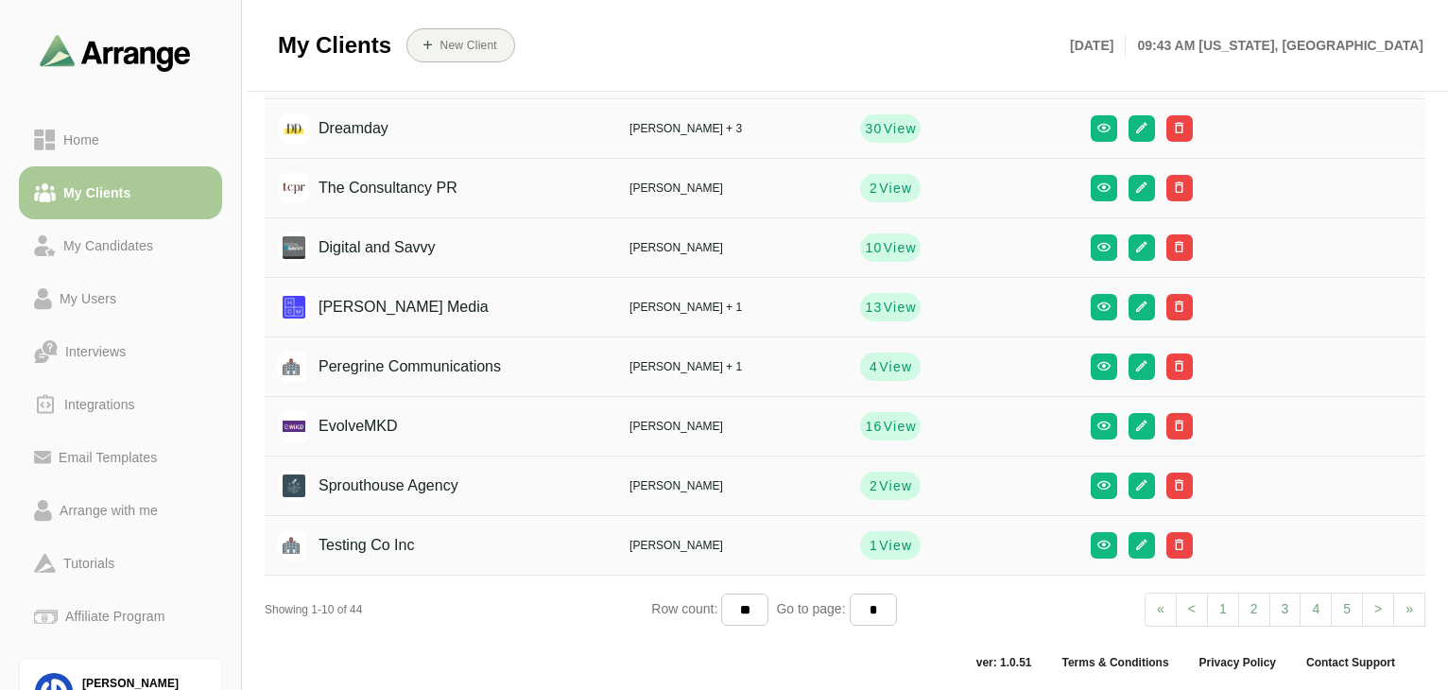
click at [129, 187] on div "My Clients" at bounding box center [97, 192] width 82 height 23
click at [163, 235] on div "My Candidates" at bounding box center [120, 245] width 173 height 23
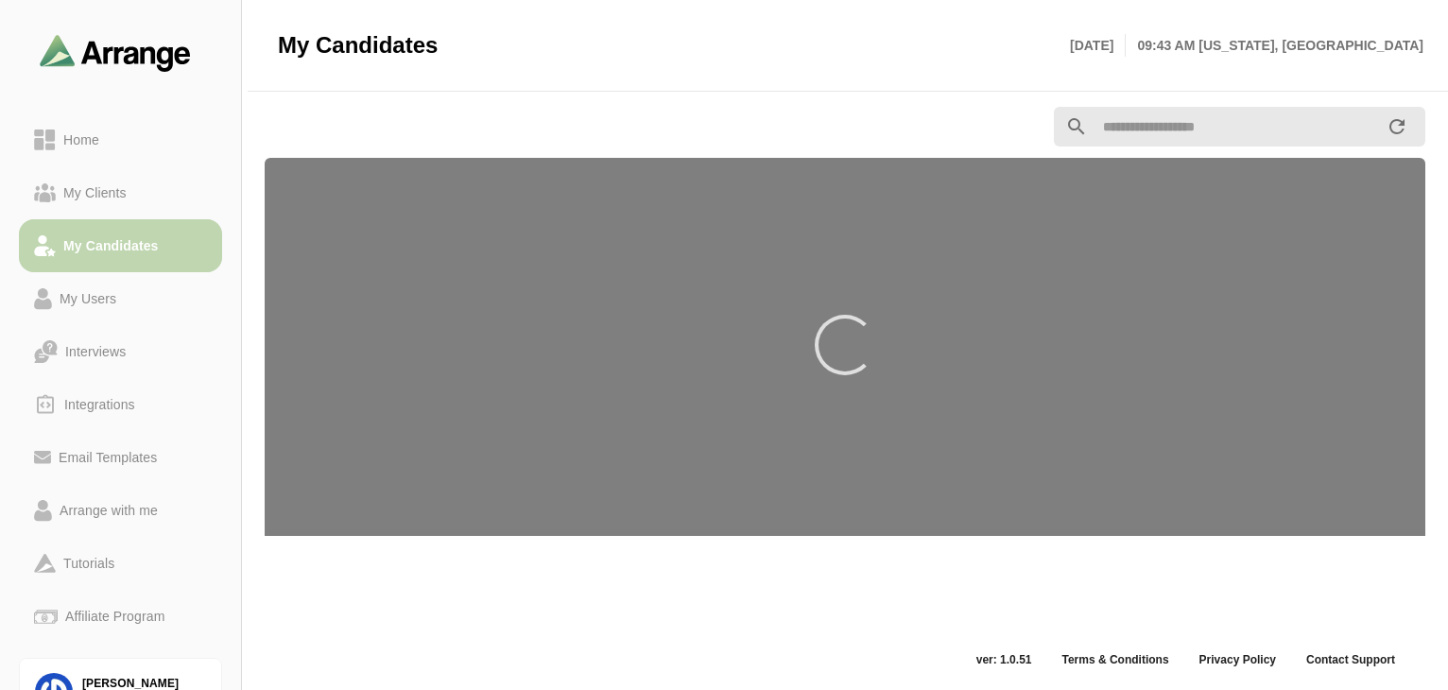
scroll to position [7, 0]
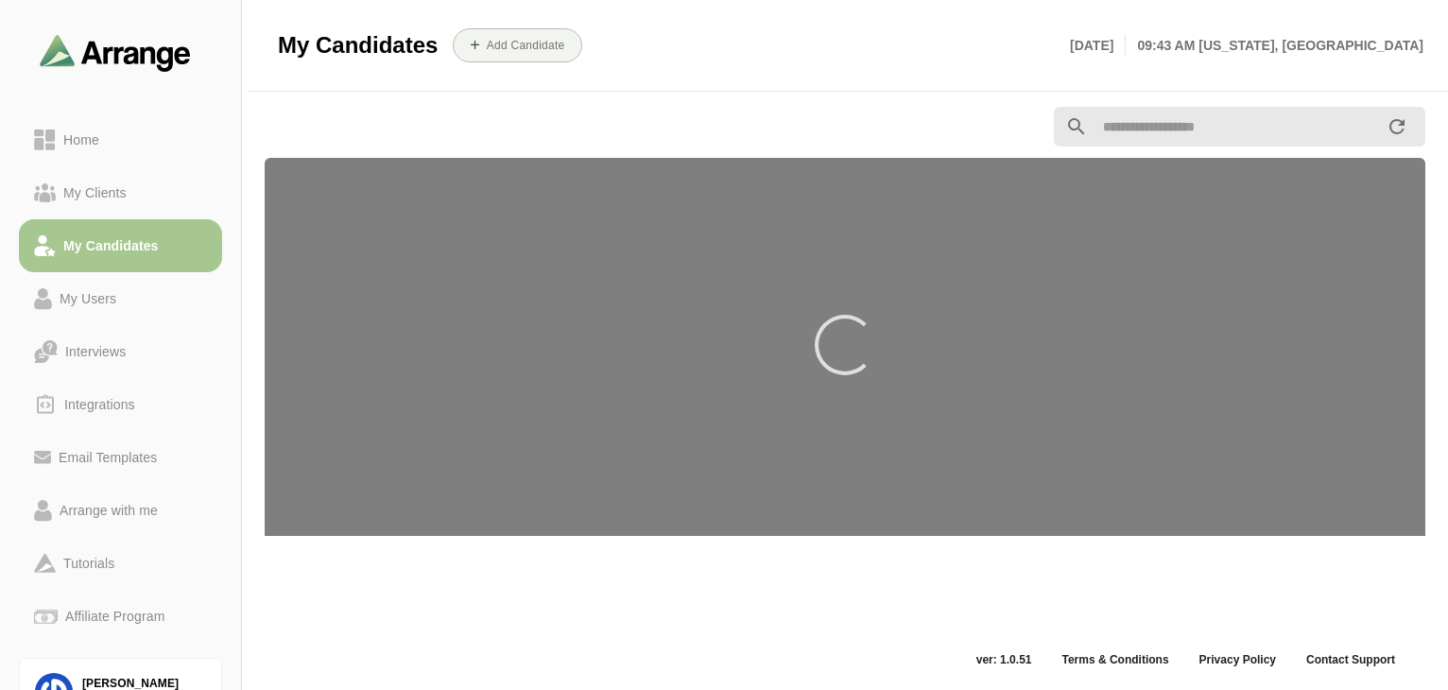
click at [1210, 129] on input "text" at bounding box center [1237, 127] width 298 height 40
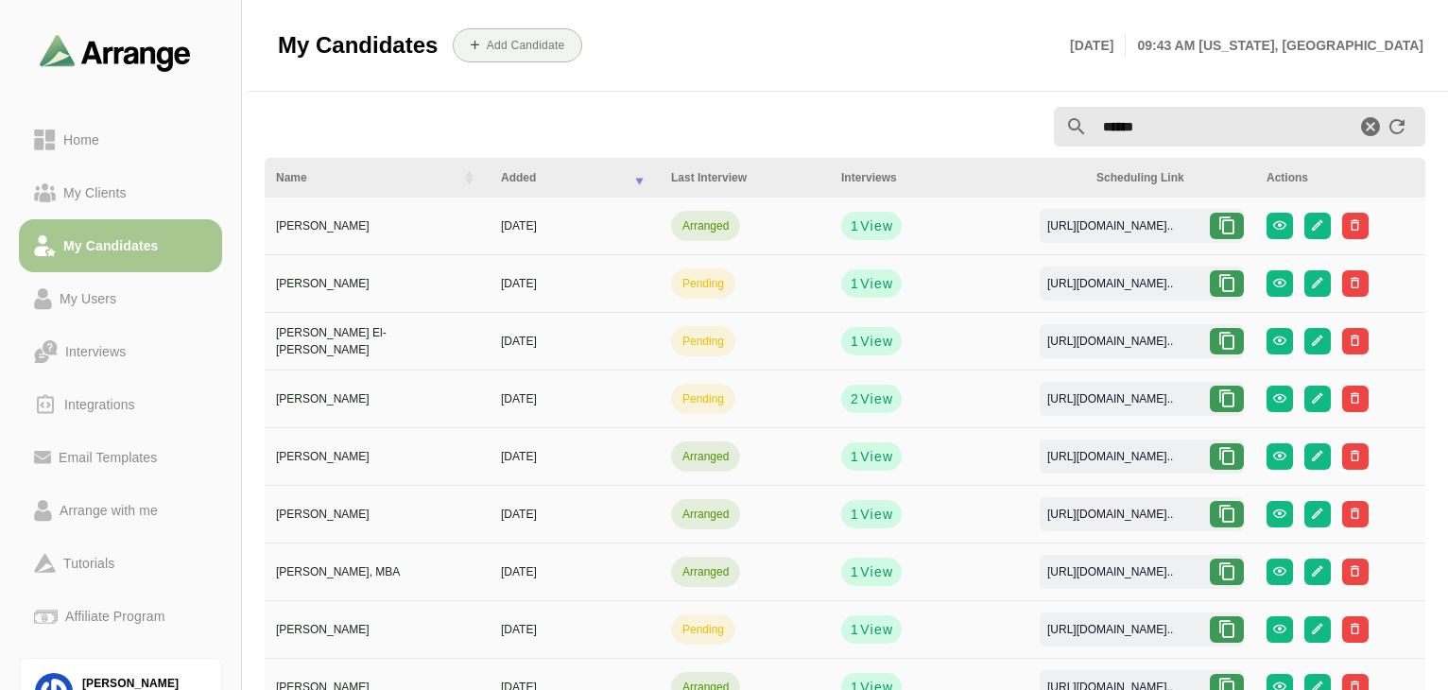
type input "******"
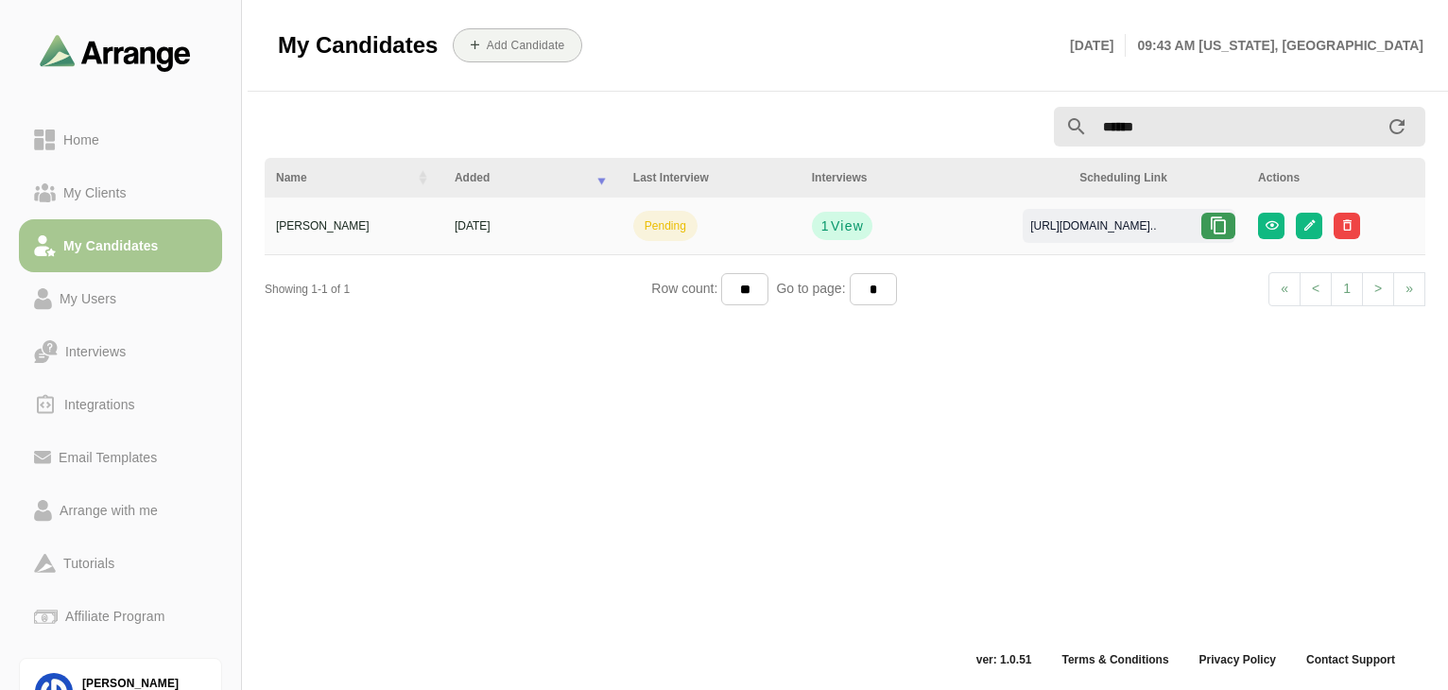
click at [1218, 227] on icon at bounding box center [1218, 225] width 19 height 19
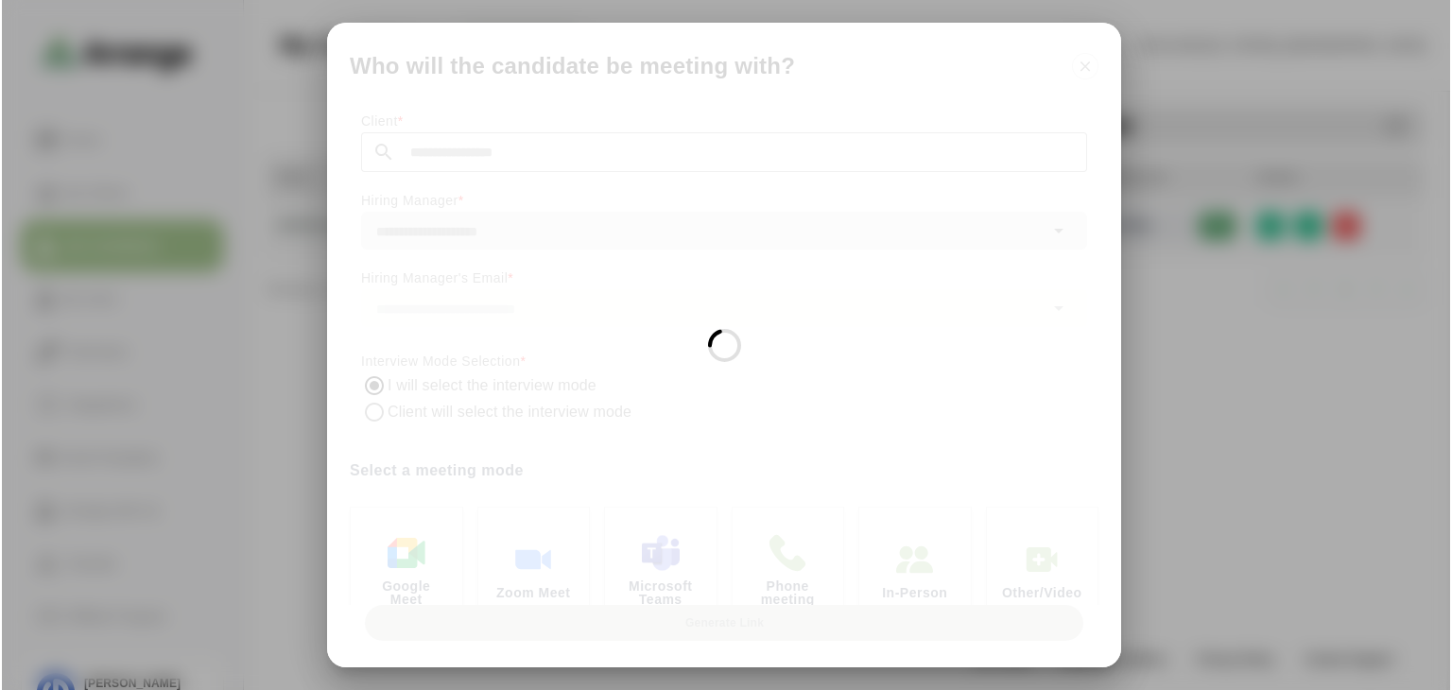
scroll to position [0, 0]
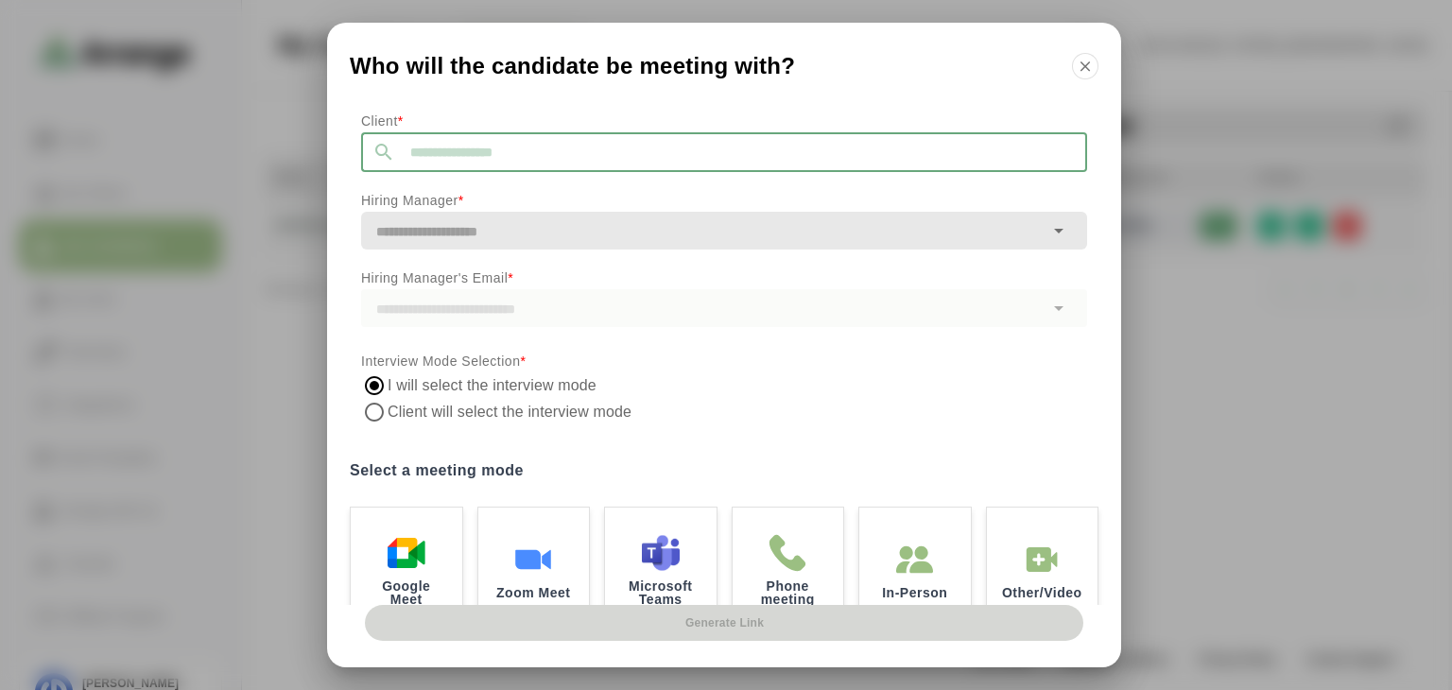
click at [577, 152] on input "text" at bounding box center [741, 152] width 692 height 40
click at [1081, 62] on icon "button" at bounding box center [1085, 66] width 17 height 17
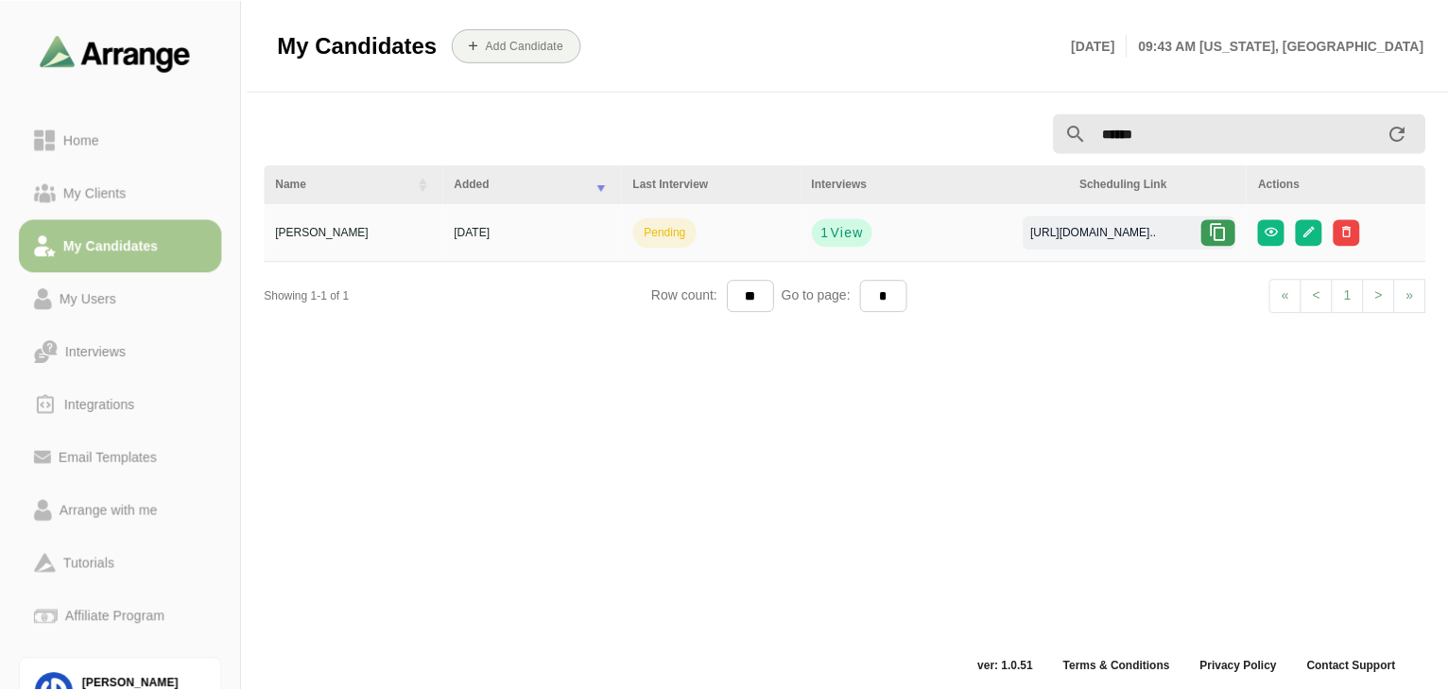
scroll to position [7, 0]
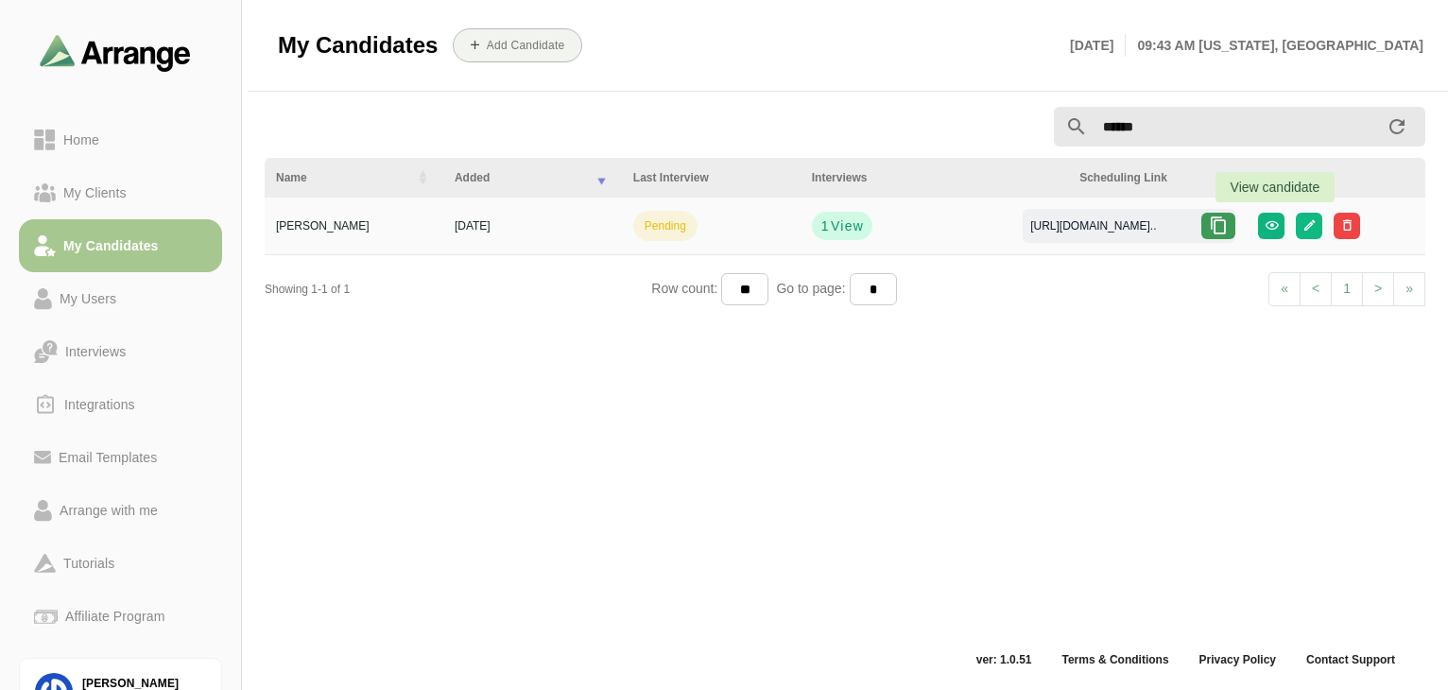
click at [1278, 233] on button "button" at bounding box center [1271, 226] width 26 height 26
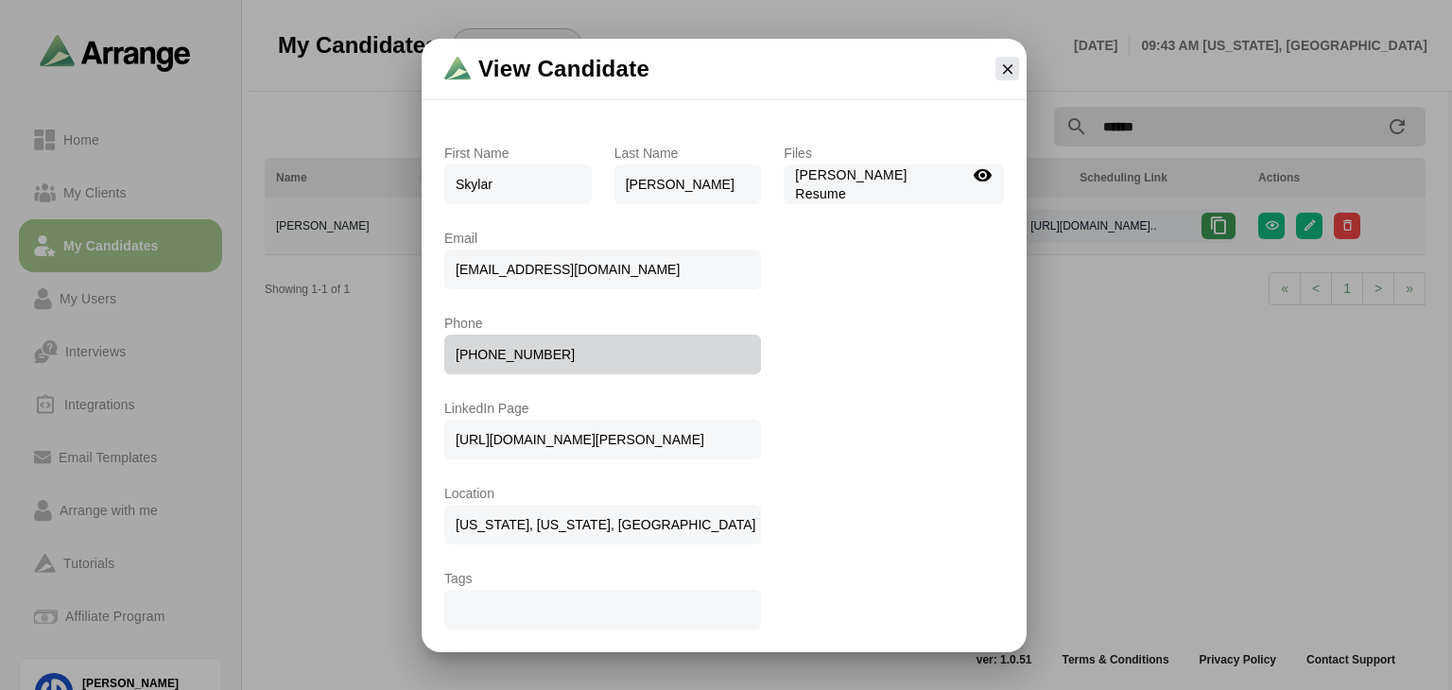
scroll to position [93, 0]
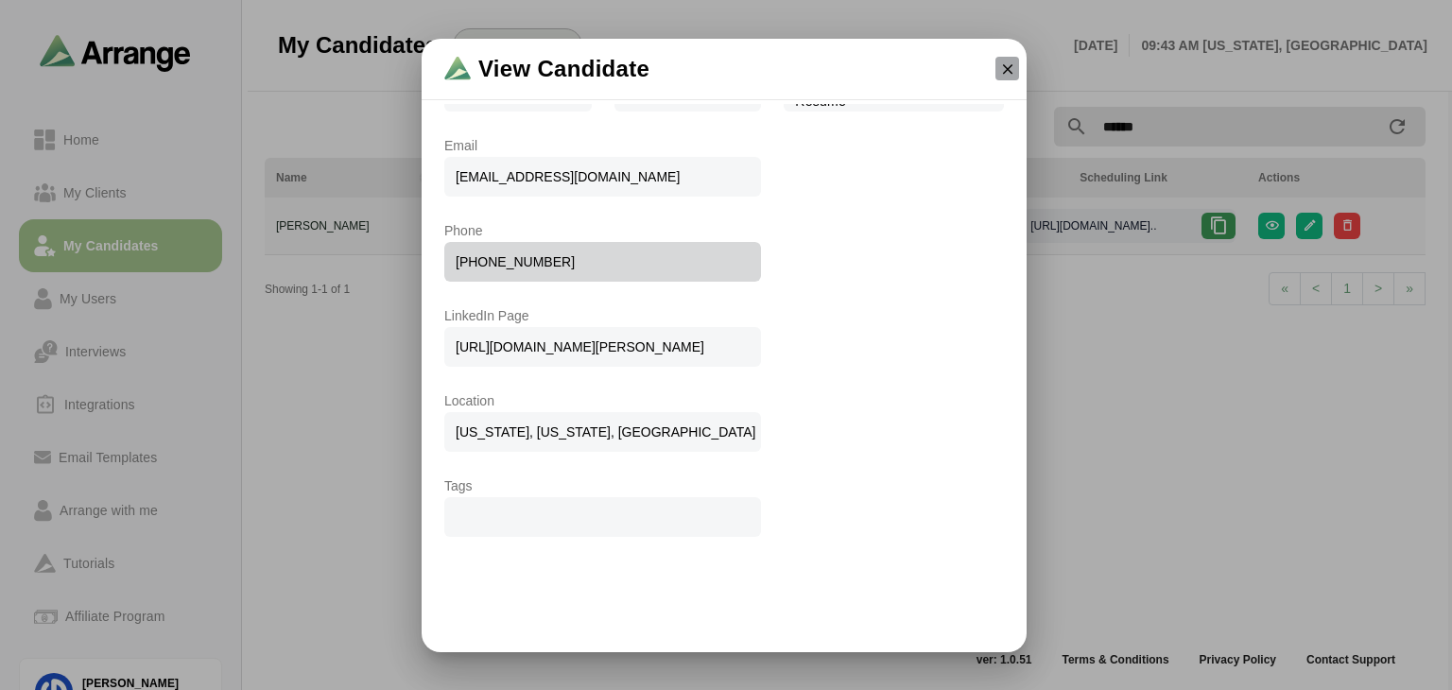
click at [1009, 65] on icon "button" at bounding box center [1007, 68] width 17 height 17
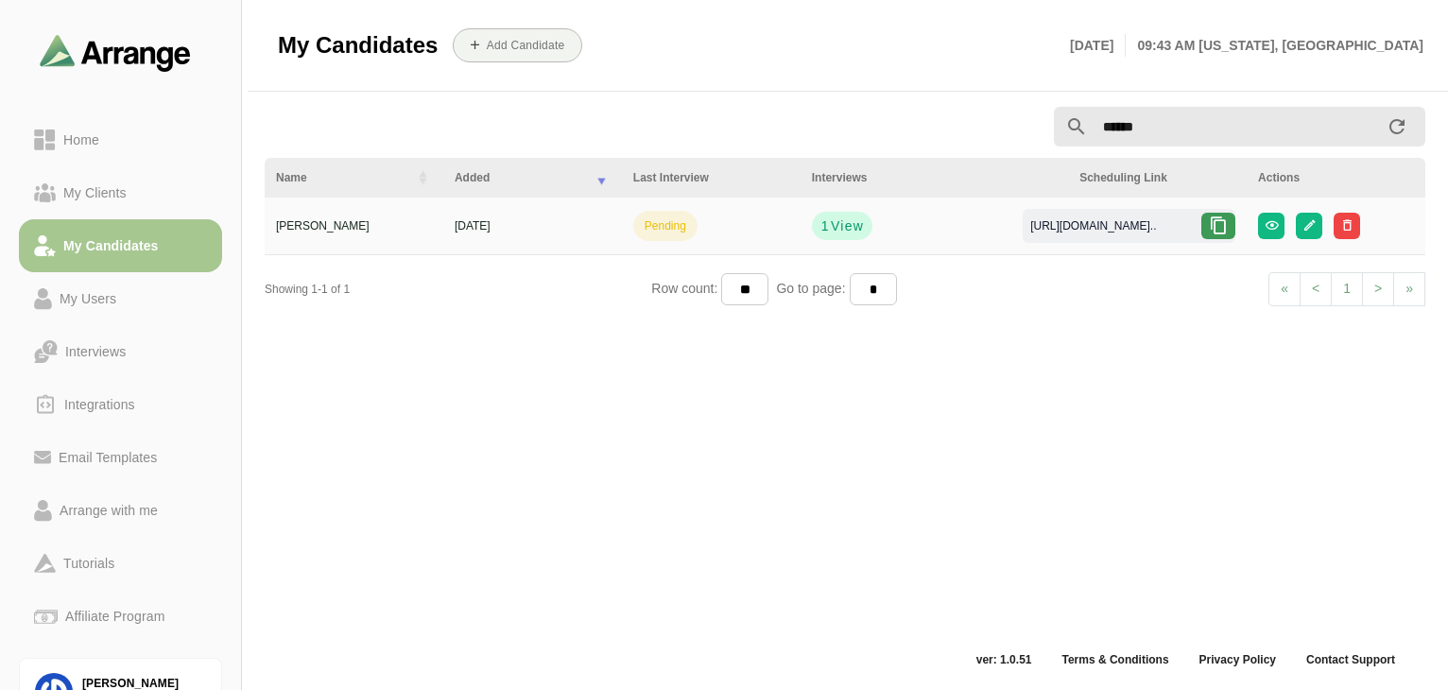
click at [1221, 217] on icon at bounding box center [1218, 225] width 19 height 19
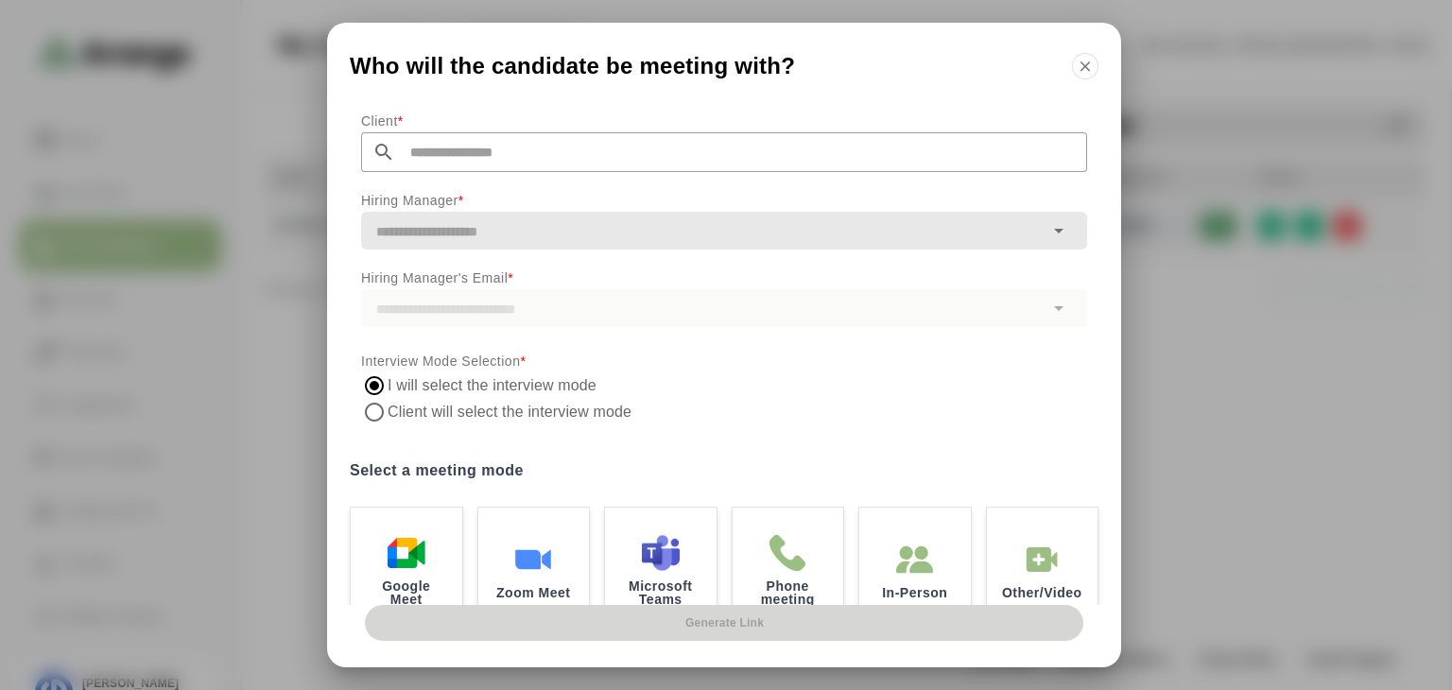
click at [669, 151] on input "text" at bounding box center [741, 152] width 692 height 40
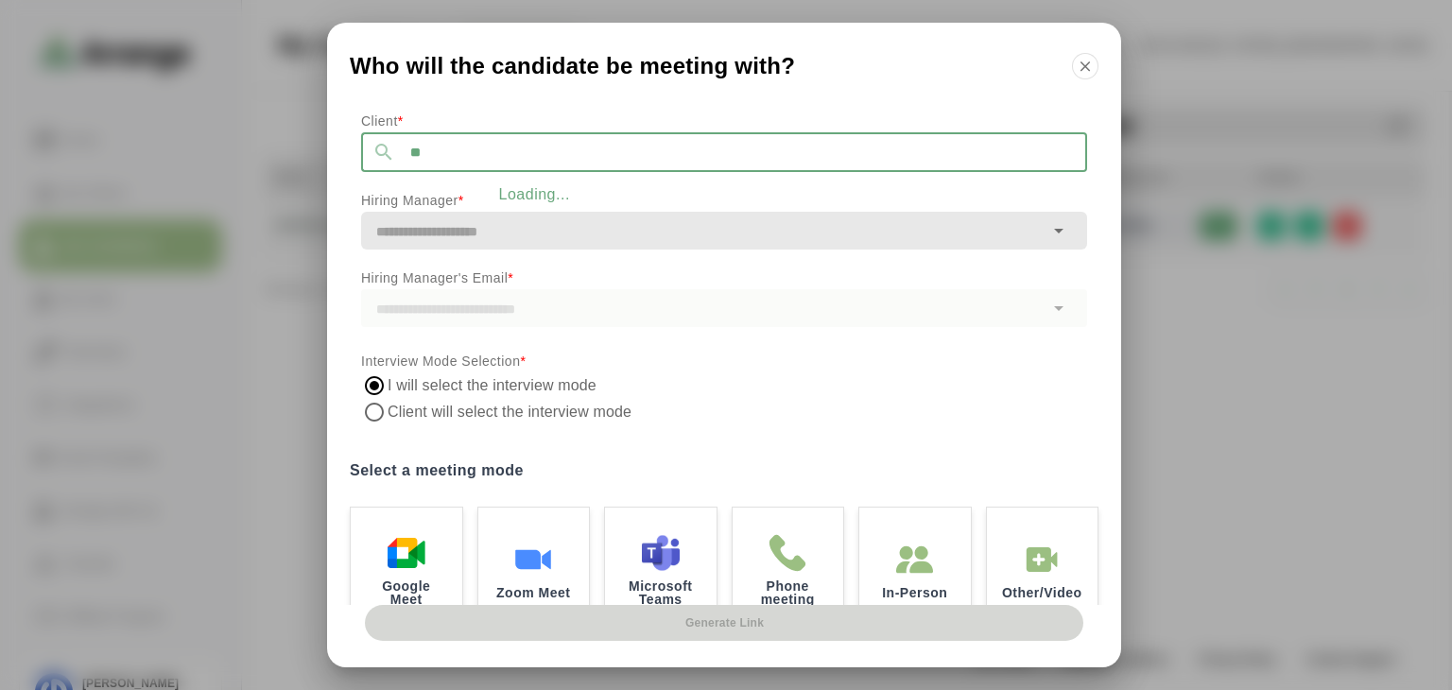
type input "*"
click at [645, 167] on input "*******" at bounding box center [741, 152] width 692 height 40
click at [512, 202] on li "SolComms" at bounding box center [543, 202] width 365 height 39
type input "********"
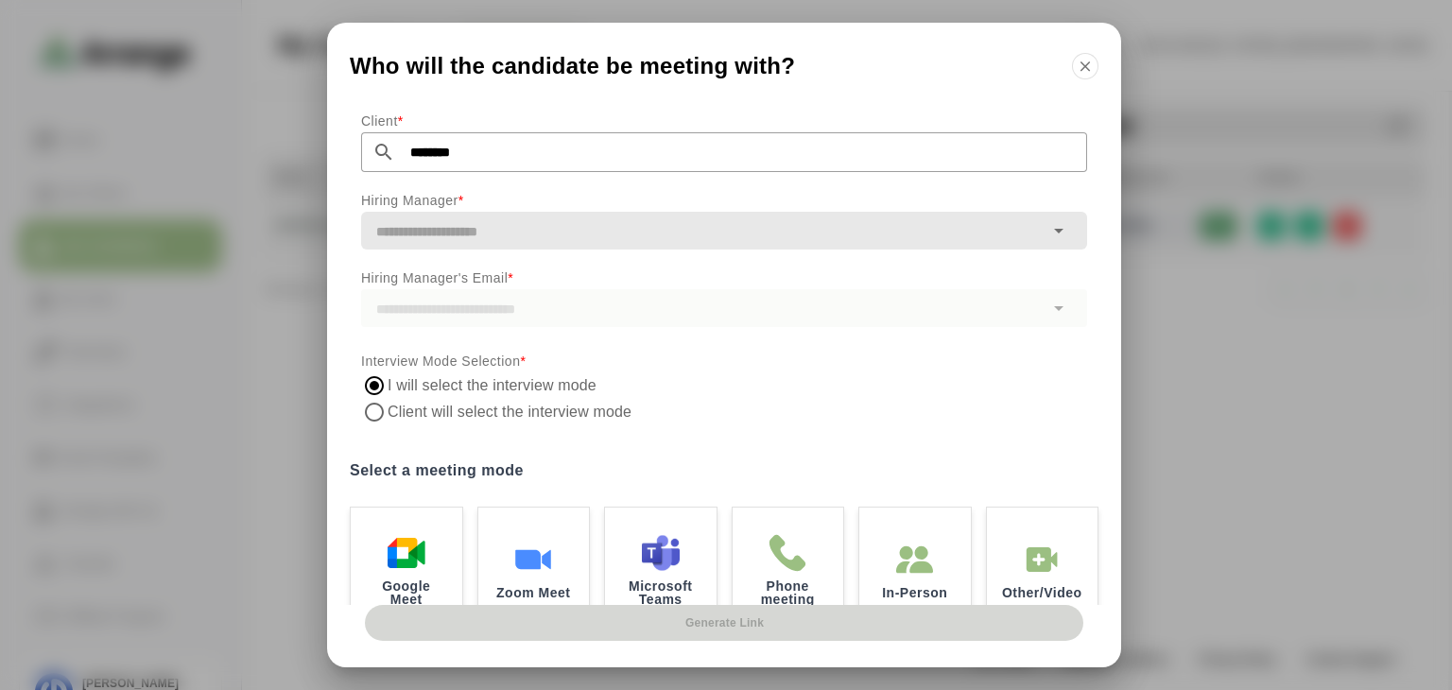
click at [514, 245] on div at bounding box center [702, 231] width 683 height 38
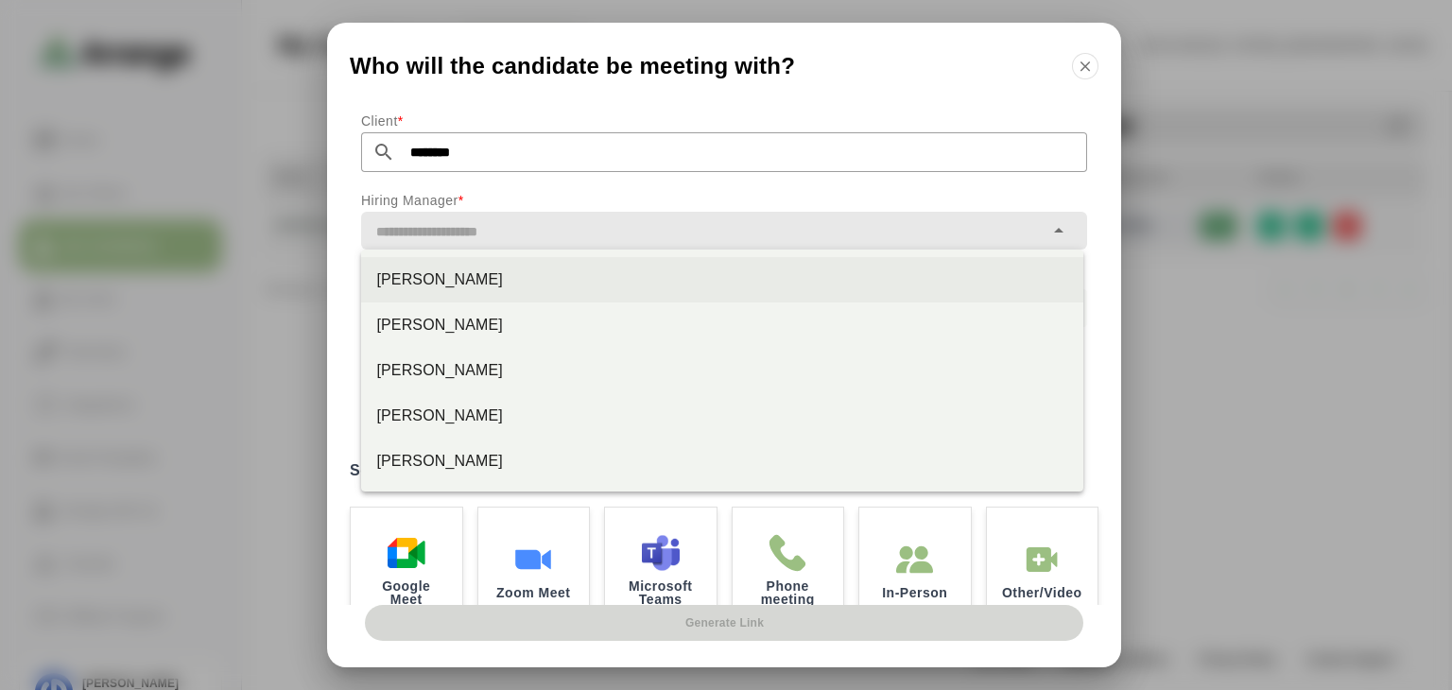
click at [464, 281] on div "[PERSON_NAME]" at bounding box center [722, 279] width 692 height 23
type input "**********"
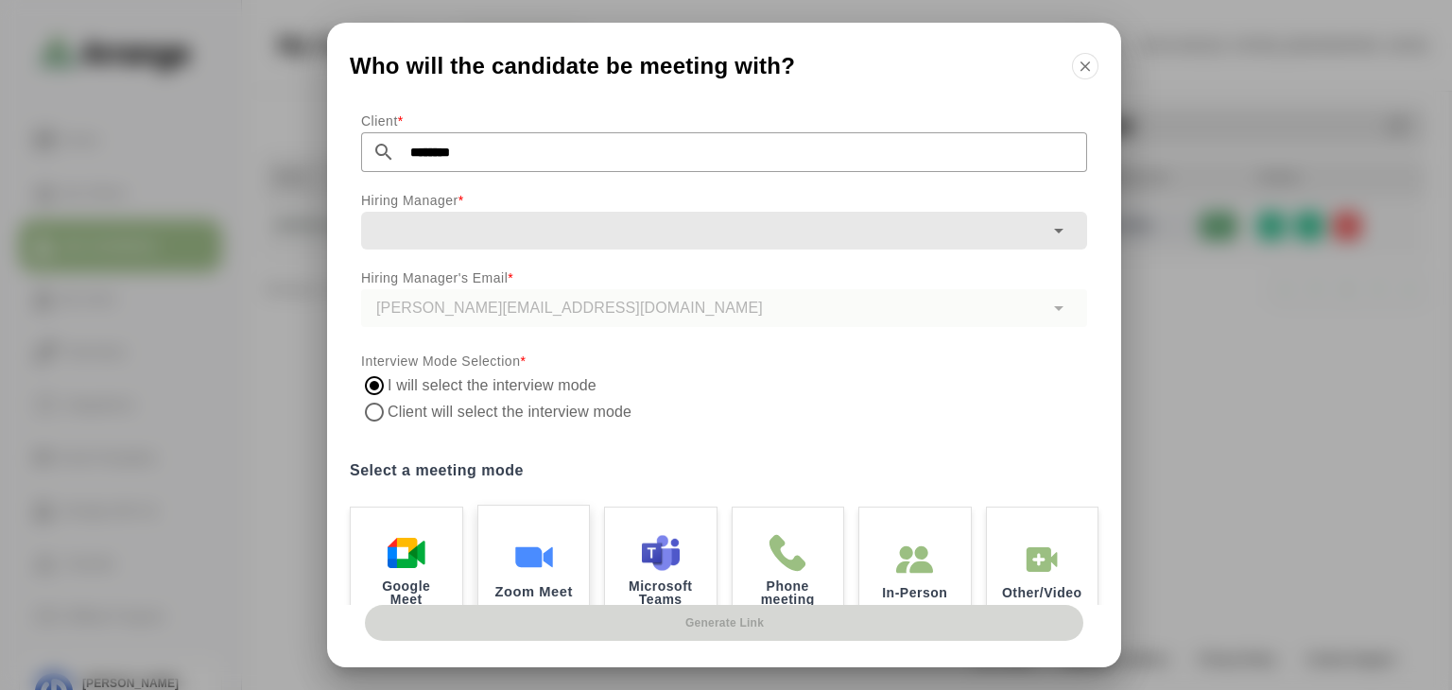
click at [541, 537] on img at bounding box center [533, 557] width 40 height 40
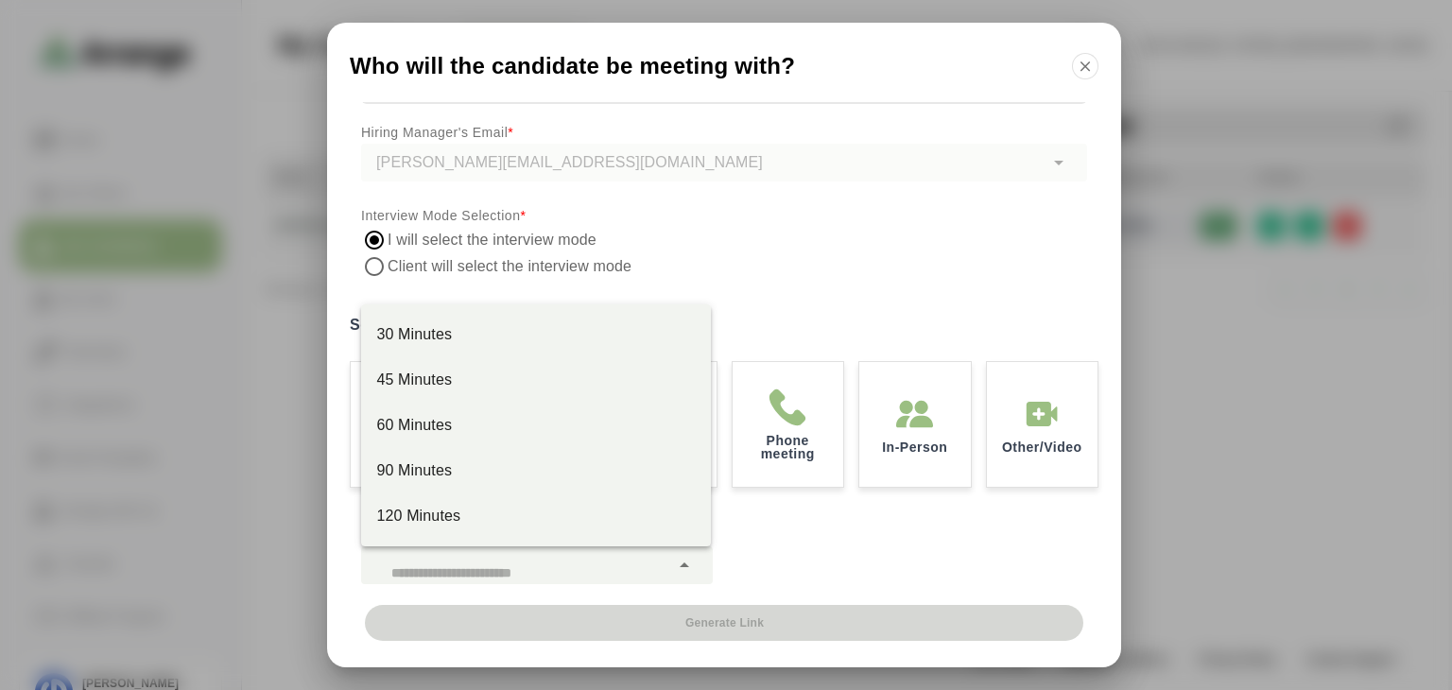
click at [652, 549] on div at bounding box center [515, 565] width 308 height 38
click at [495, 321] on div "30 Minutes" at bounding box center [536, 334] width 350 height 45
type input "**"
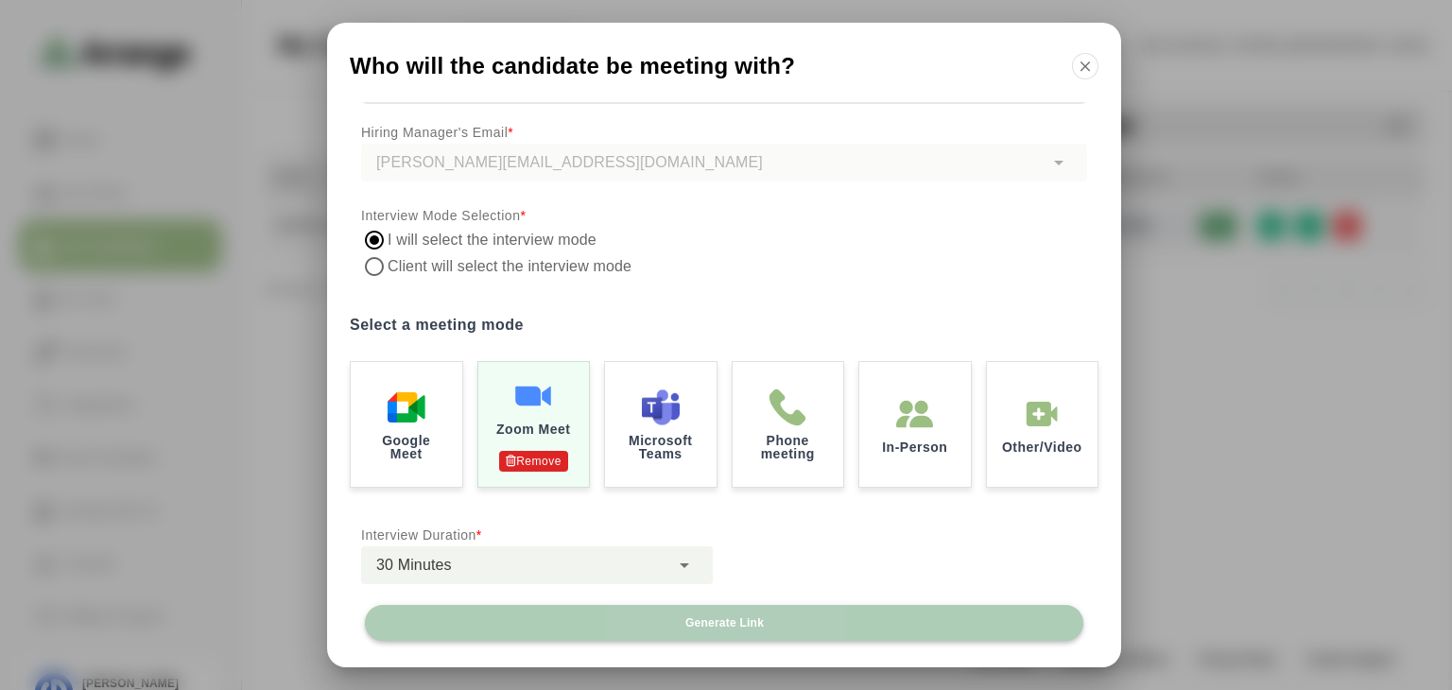
click at [740, 613] on button "Generate Link" at bounding box center [724, 623] width 718 height 36
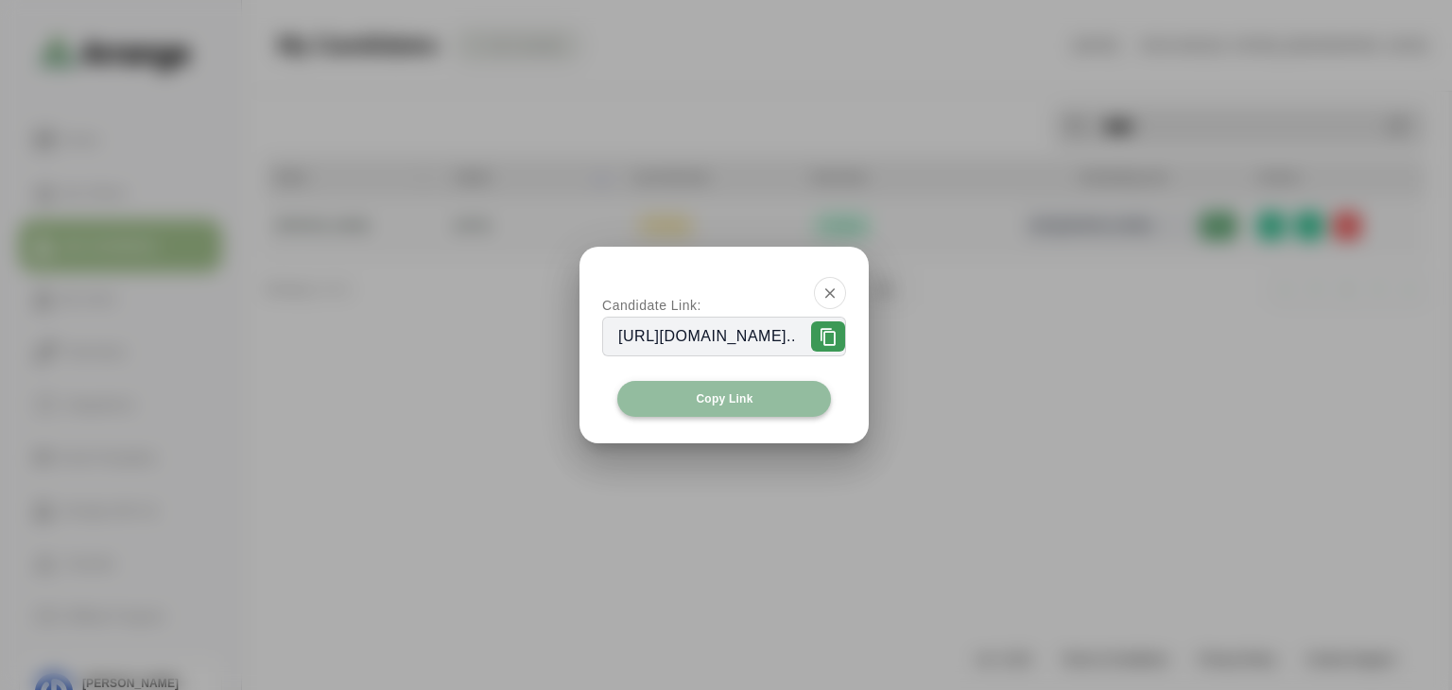
click at [790, 404] on button "Copy Link" at bounding box center [724, 399] width 214 height 36
click at [838, 288] on icon "button" at bounding box center [829, 293] width 17 height 17
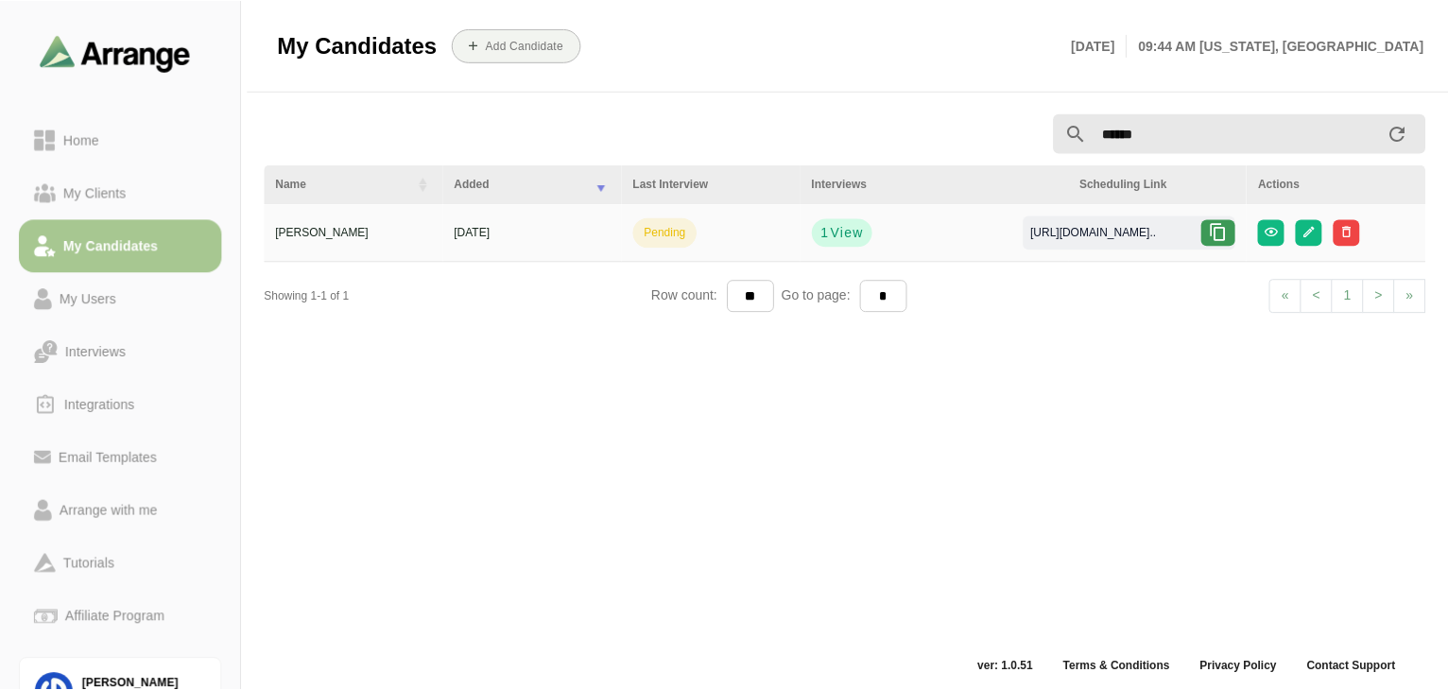
scroll to position [7, 0]
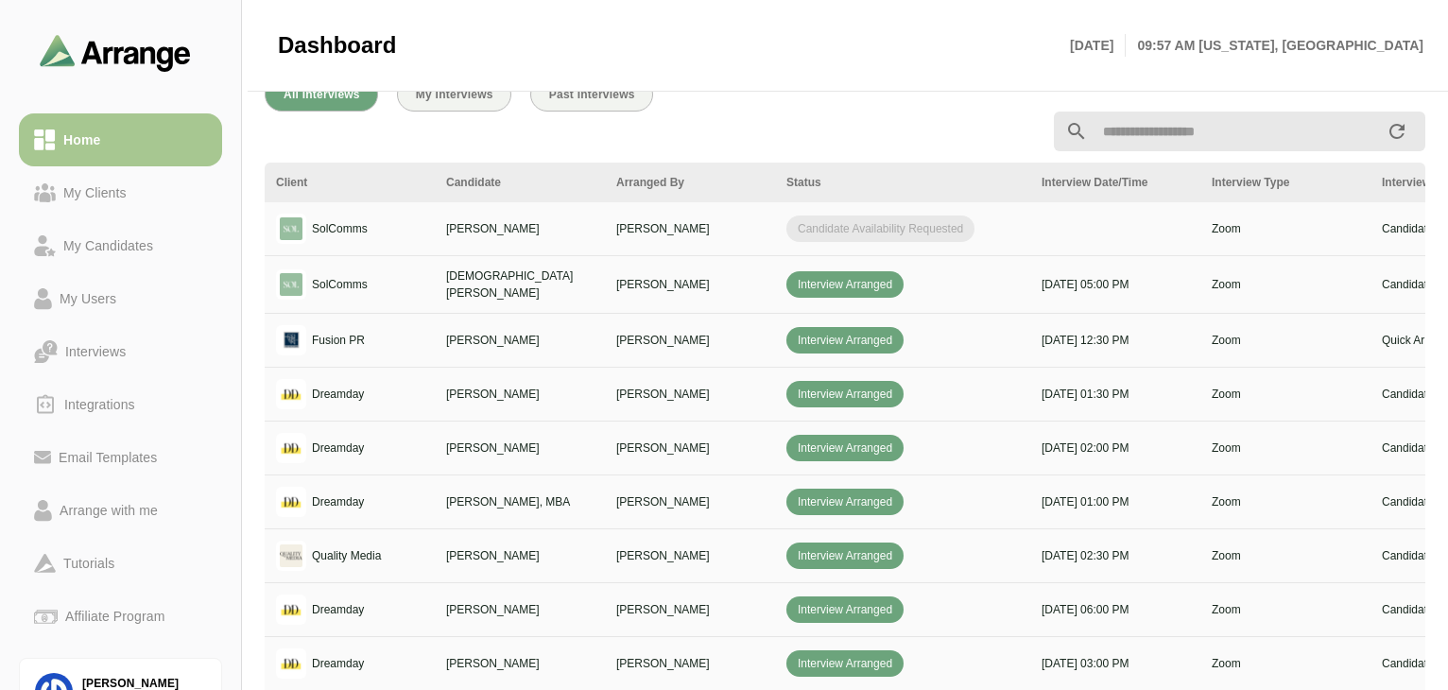
scroll to position [605, 0]
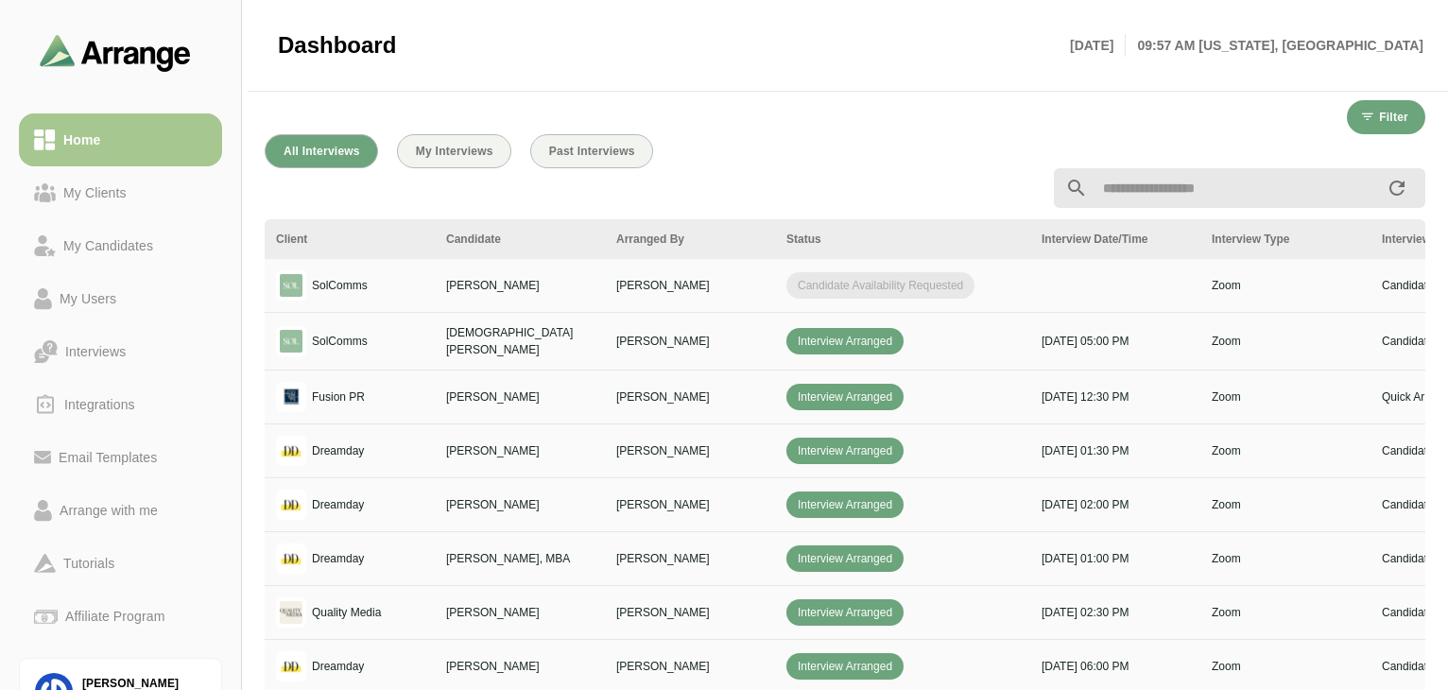
scroll to position [578, 0]
click at [133, 199] on div "My Clients" at bounding box center [95, 192] width 78 height 23
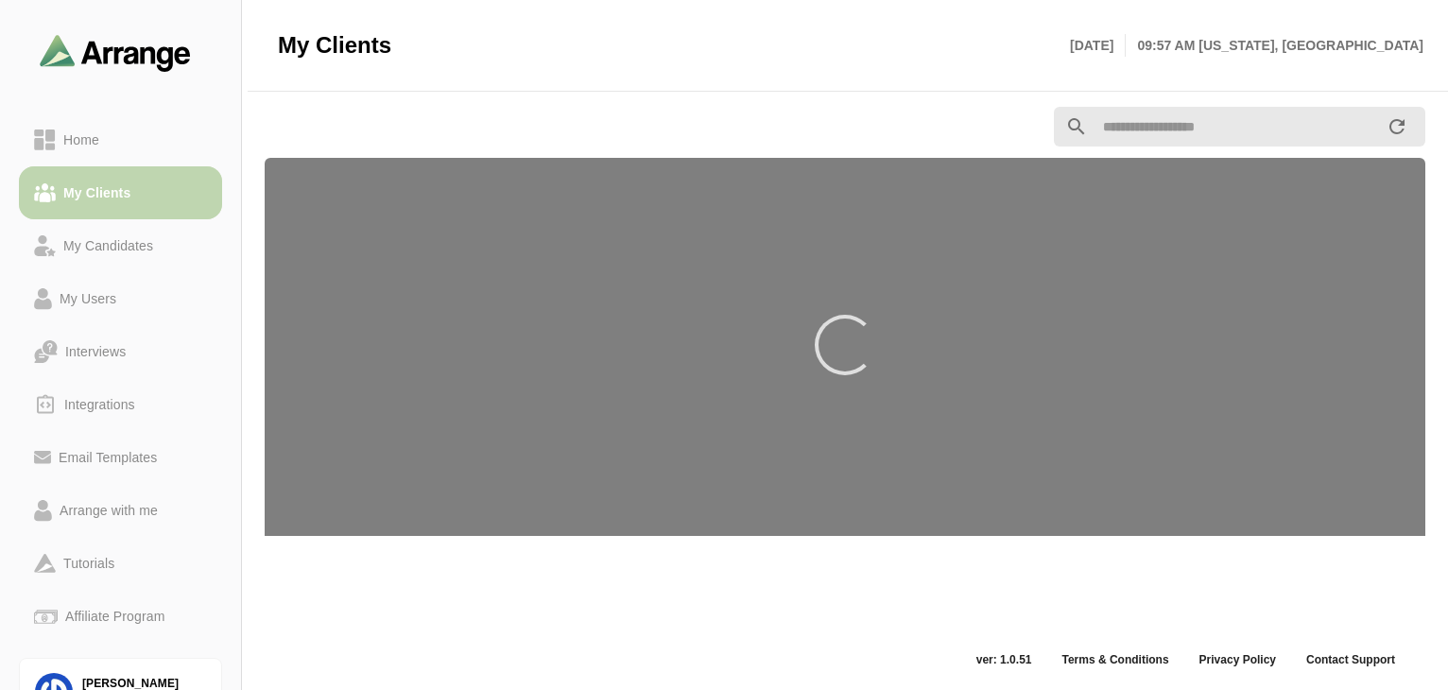
scroll to position [7, 0]
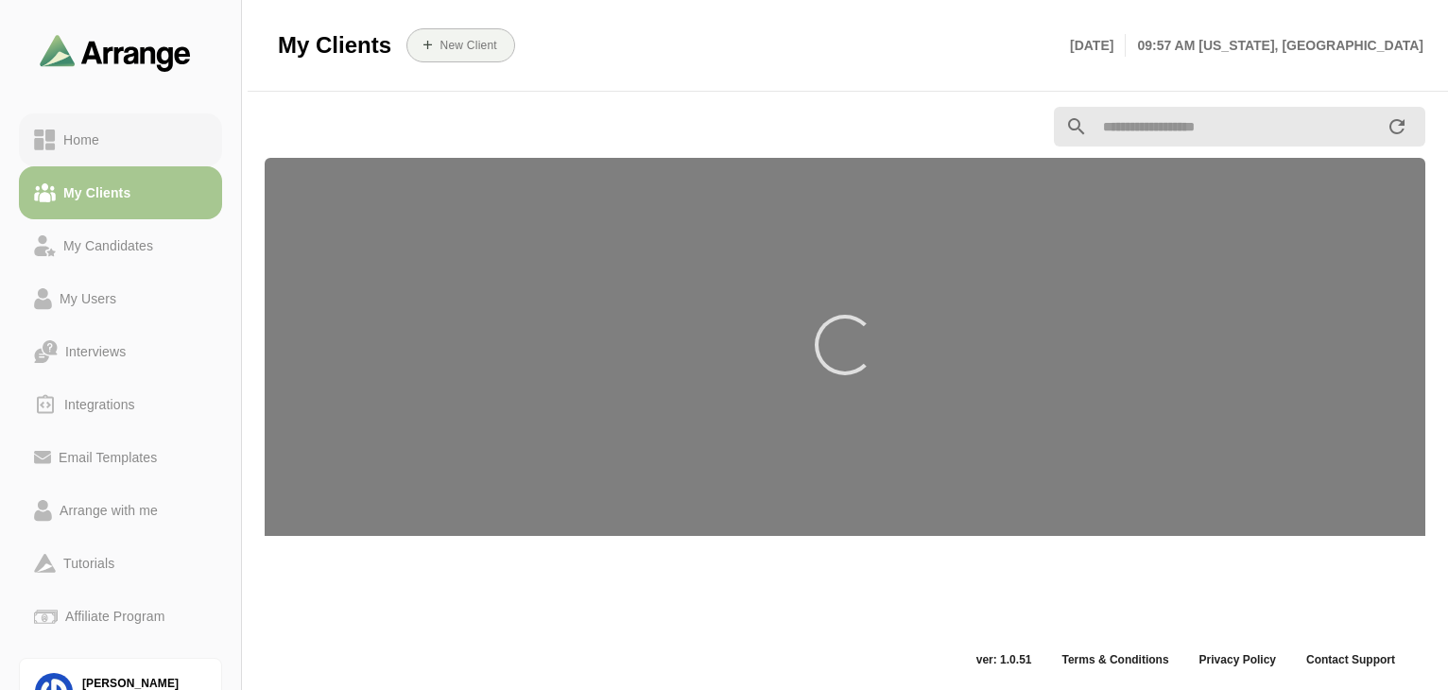
click at [105, 139] on div "Home" at bounding box center [81, 140] width 51 height 23
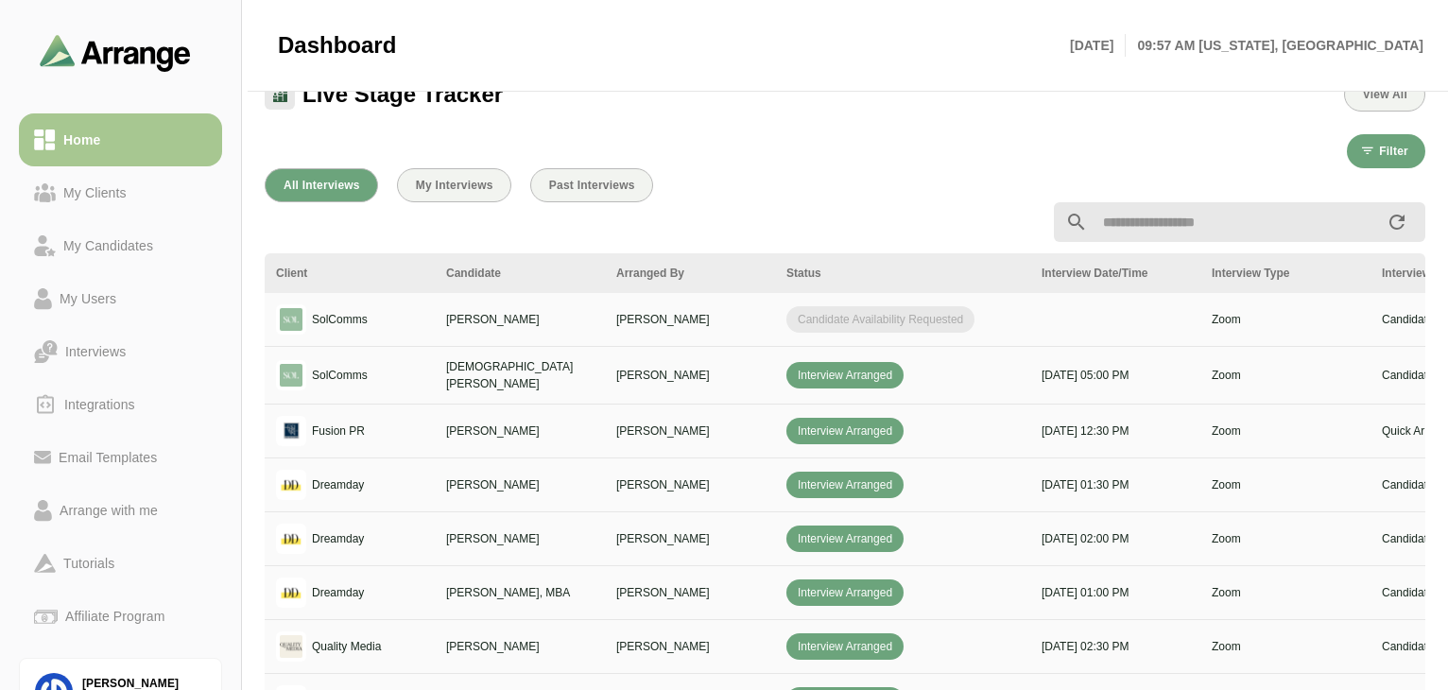
scroll to position [544, 0]
